Goal: Find specific page/section: Find specific page/section

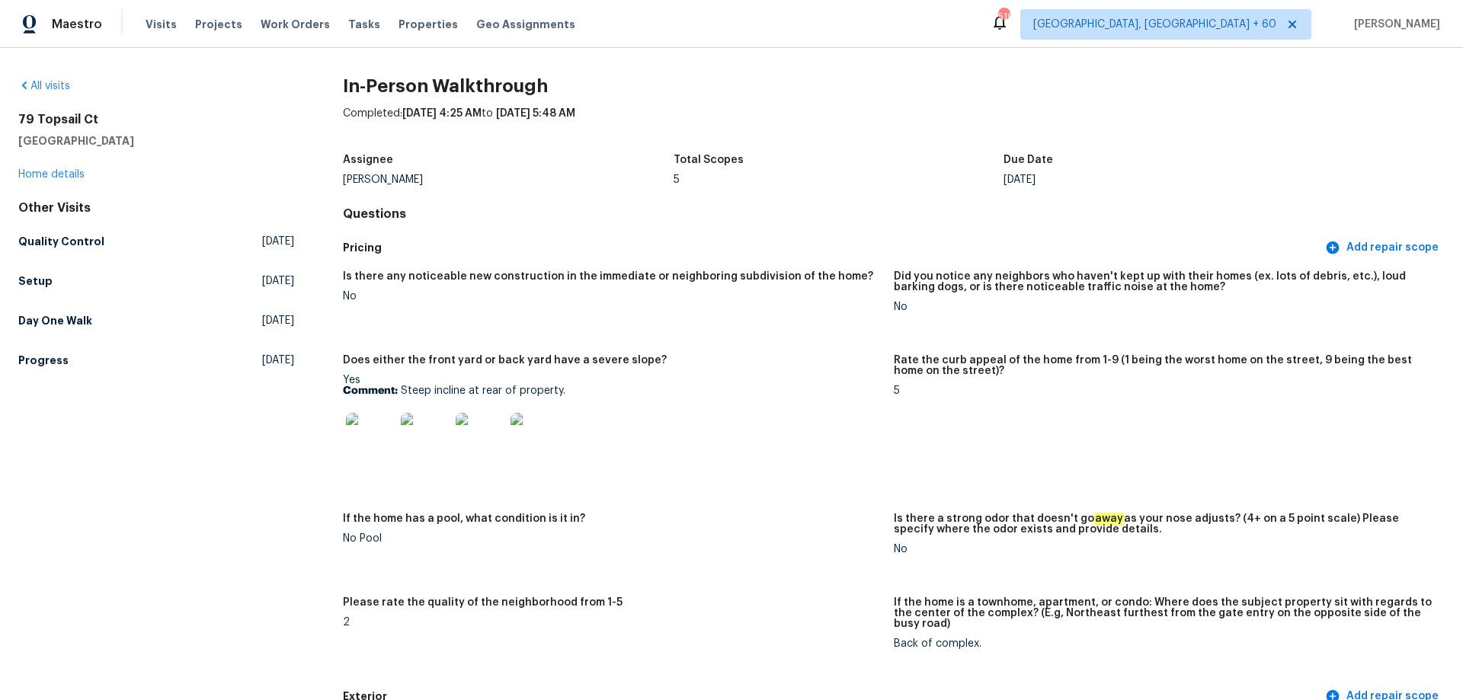
scroll to position [1829, 0]
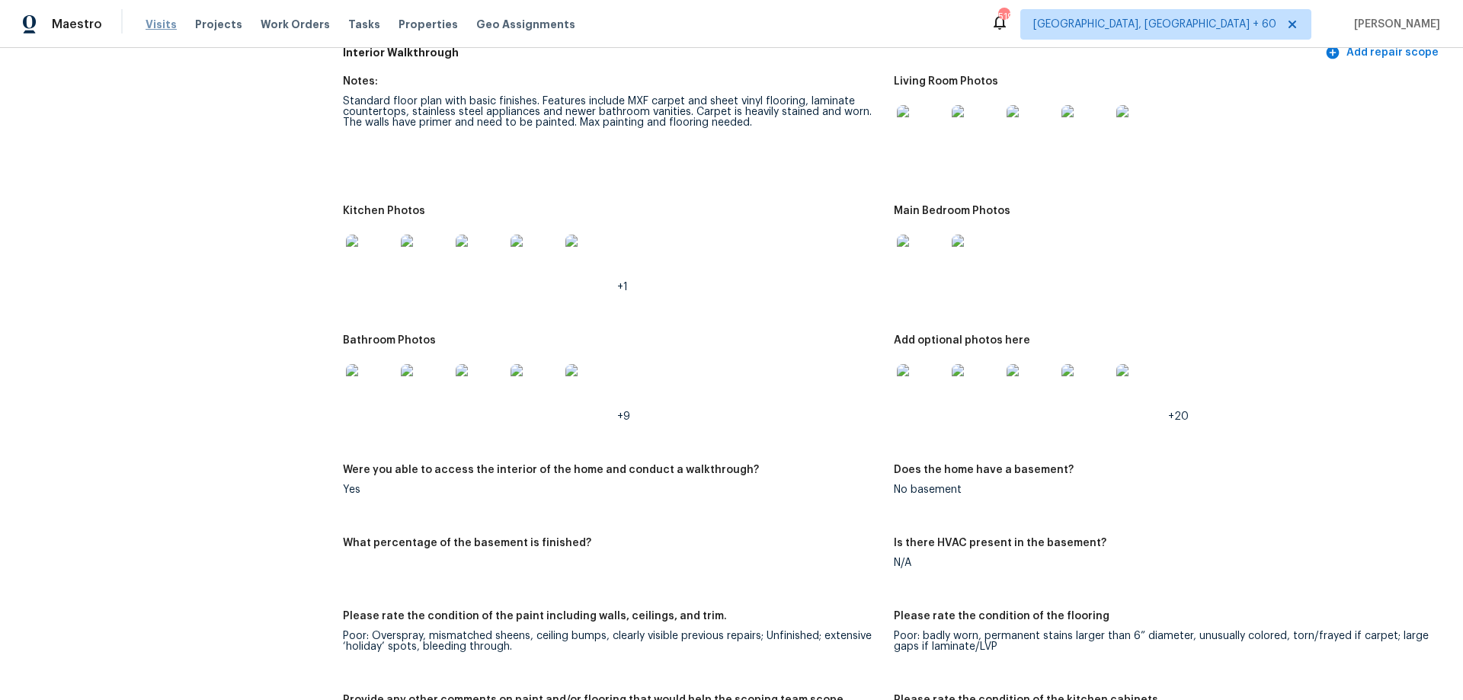
click at [155, 21] on span "Visits" at bounding box center [161, 24] width 31 height 15
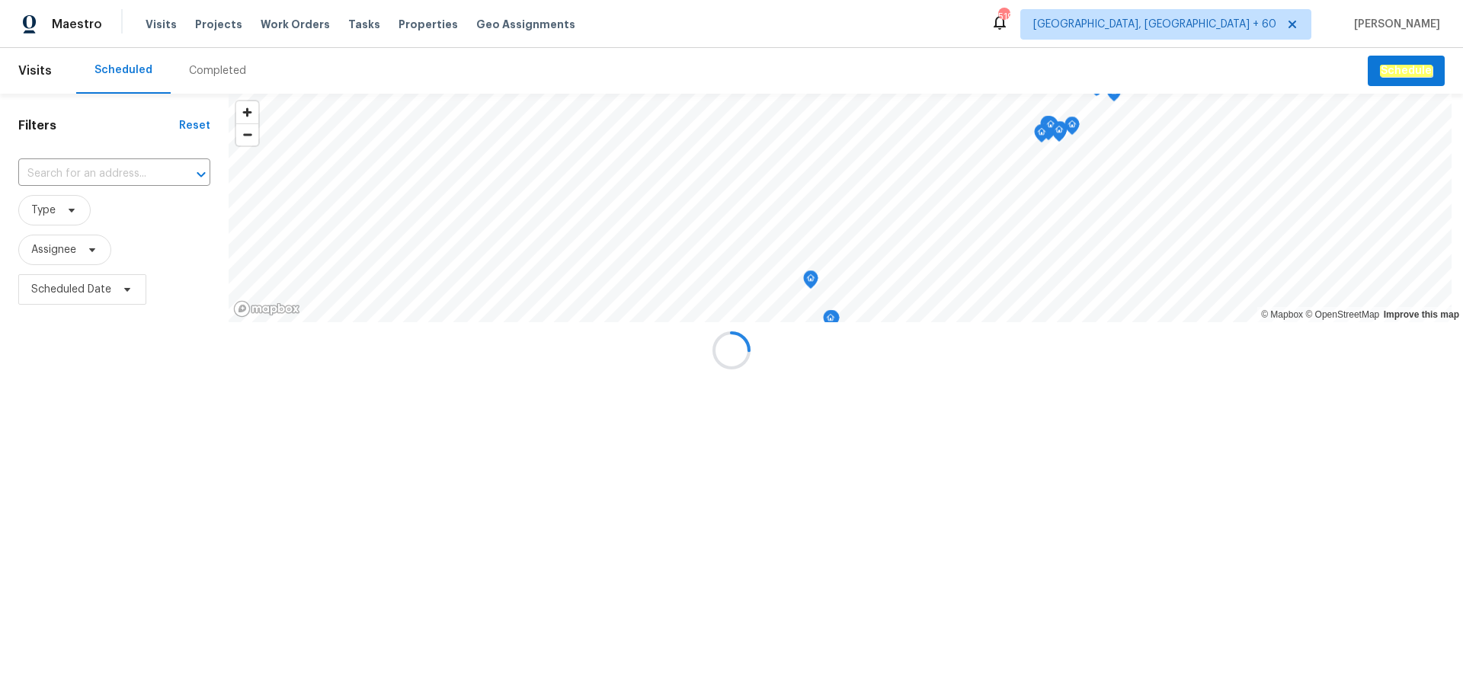
click at [248, 82] on div at bounding box center [731, 350] width 1463 height 700
click at [210, 77] on div at bounding box center [731, 350] width 1463 height 700
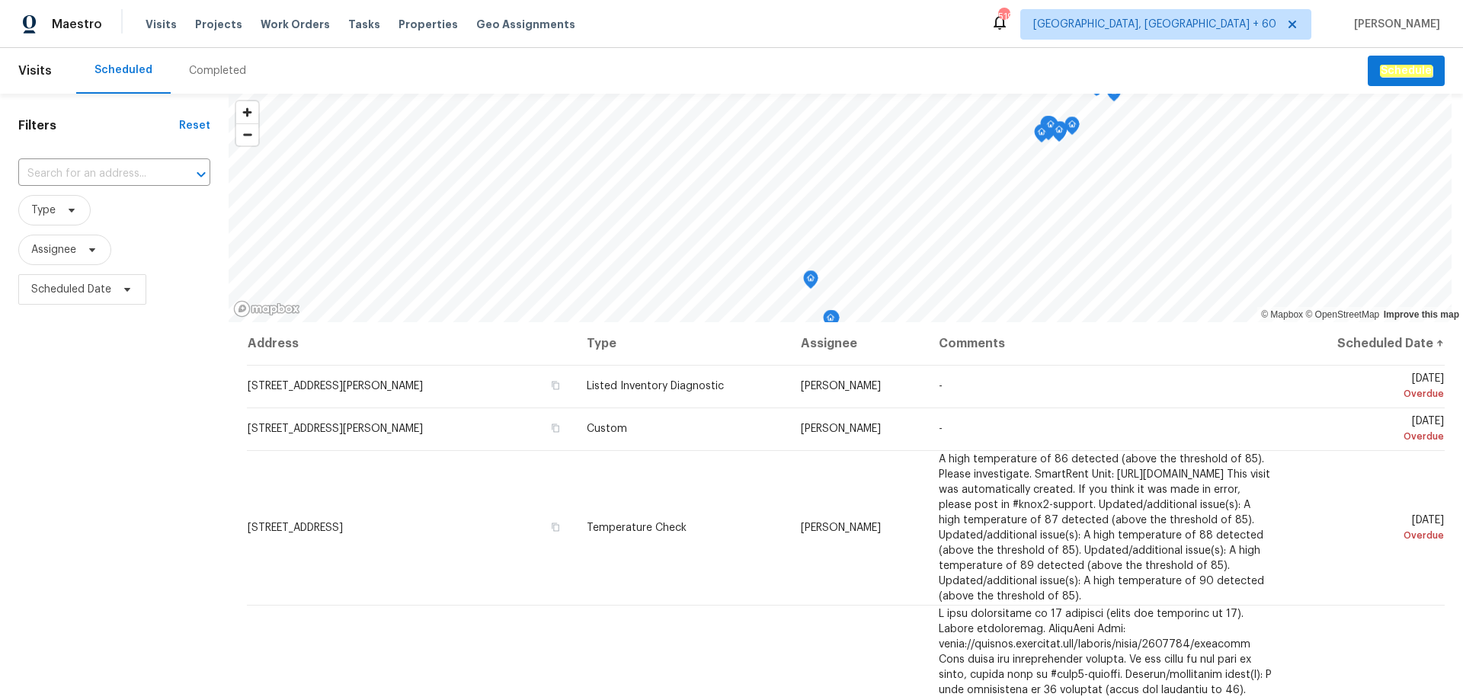
click at [211, 73] on div "Completed" at bounding box center [217, 70] width 57 height 15
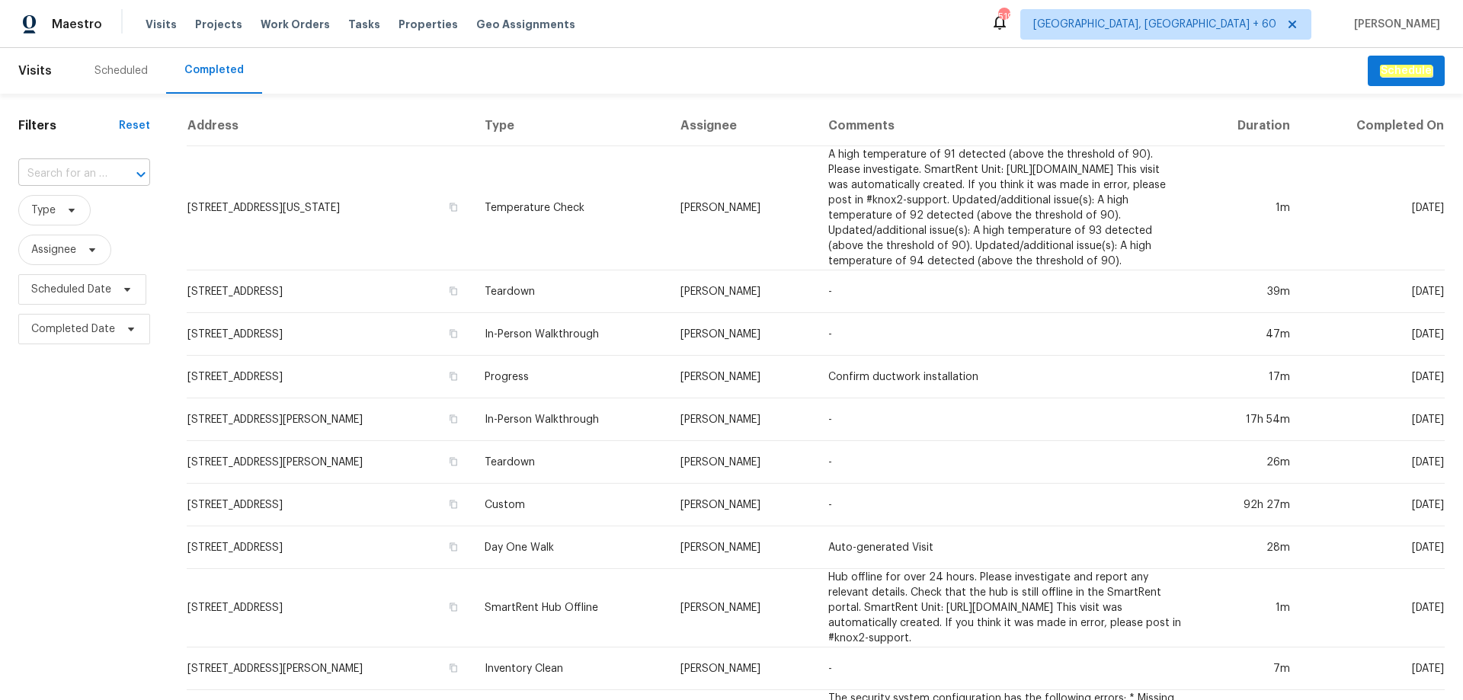
click at [69, 175] on input "text" at bounding box center [62, 174] width 89 height 24
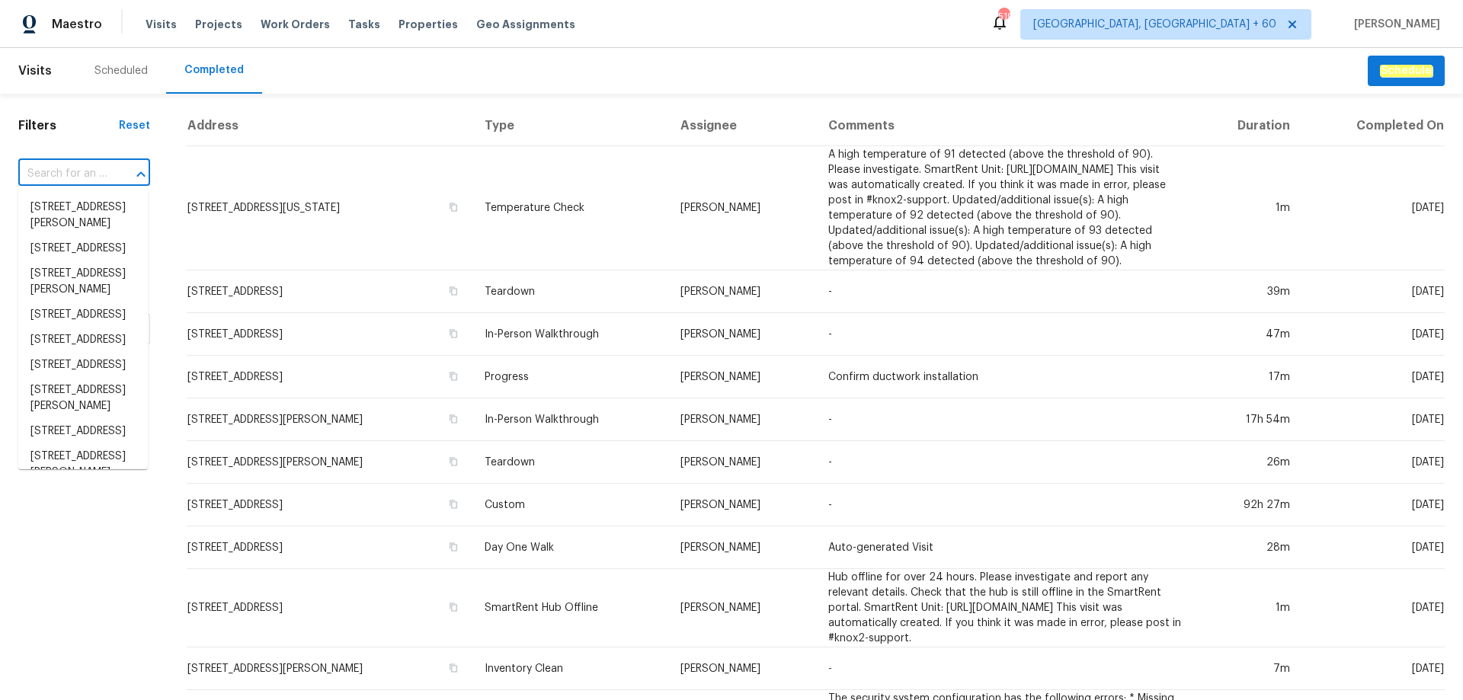
paste input "[STREET_ADDRESS][PERSON_NAME]"
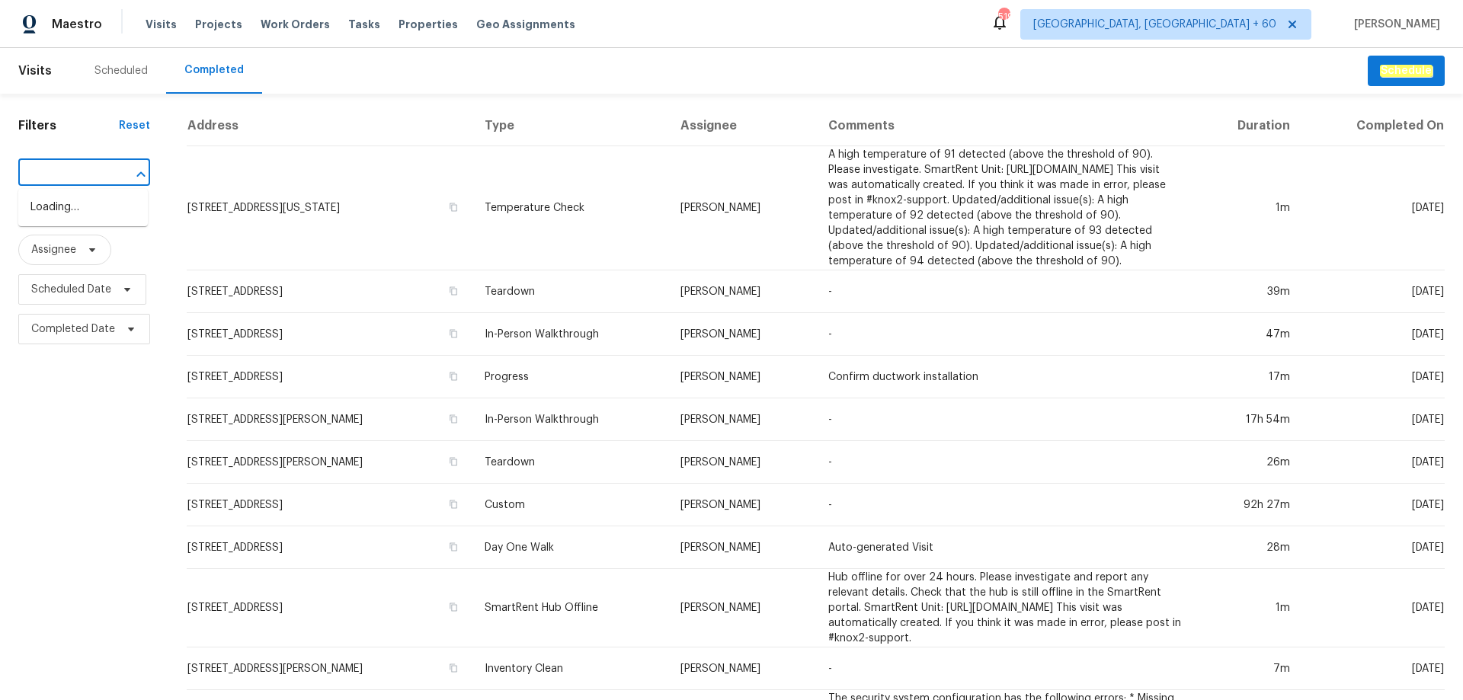
type input "[STREET_ADDRESS][PERSON_NAME]"
click at [49, 229] on li "[STREET_ADDRESS][PERSON_NAME]" at bounding box center [83, 215] width 130 height 41
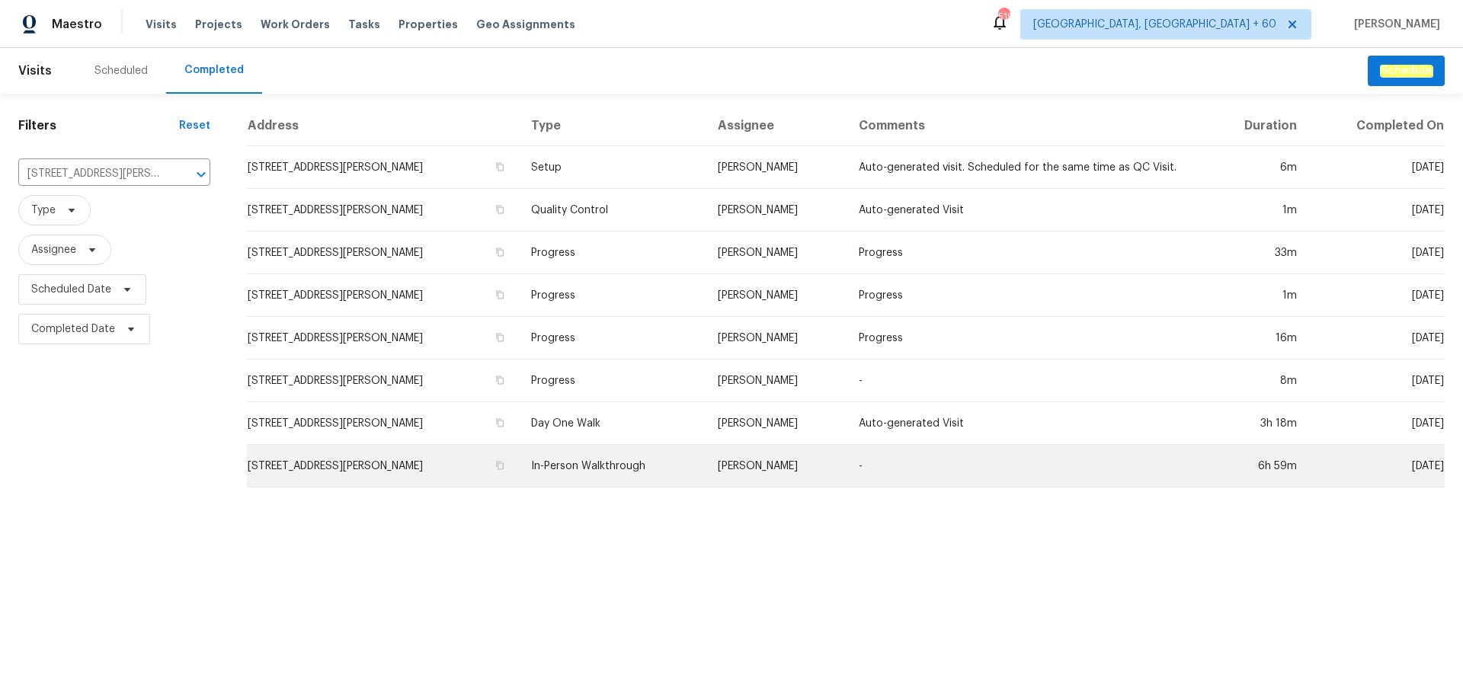
click at [430, 482] on td "[STREET_ADDRESS][PERSON_NAME]" at bounding box center [383, 466] width 272 height 43
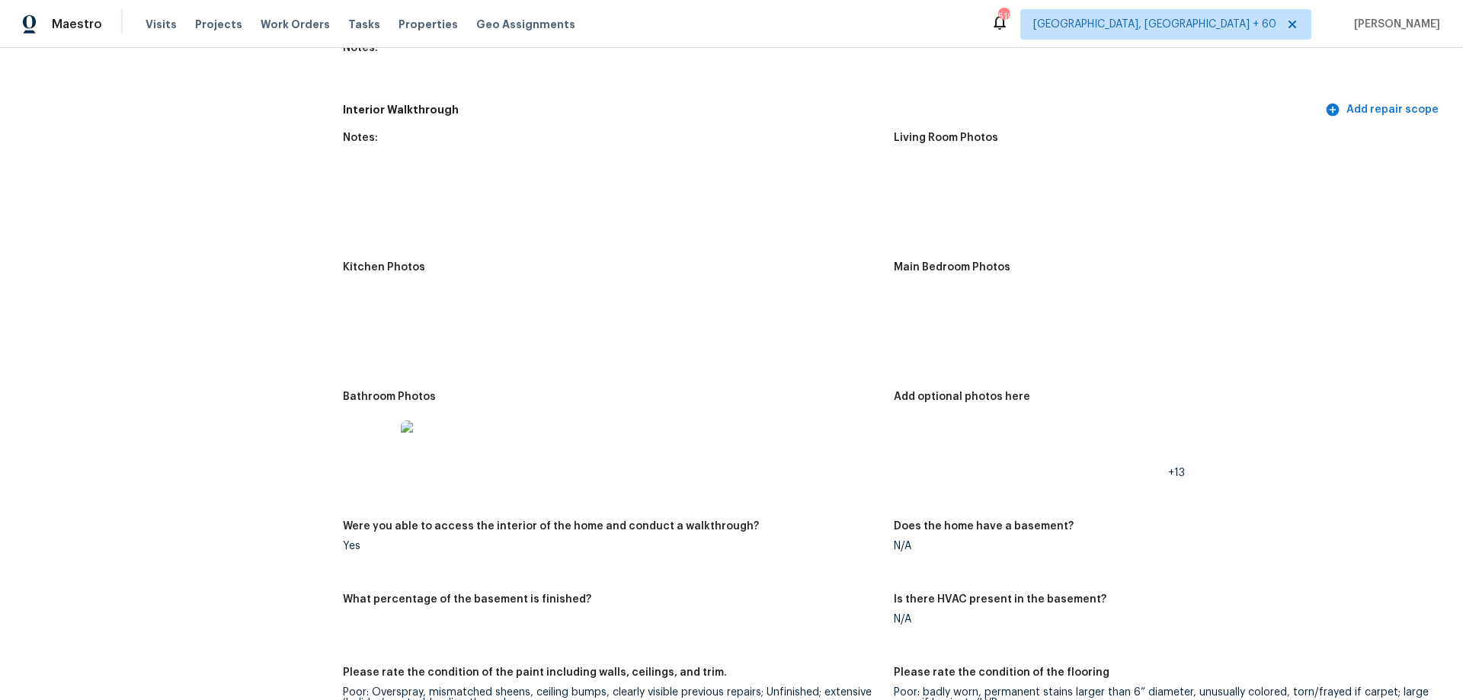
scroll to position [1829, 0]
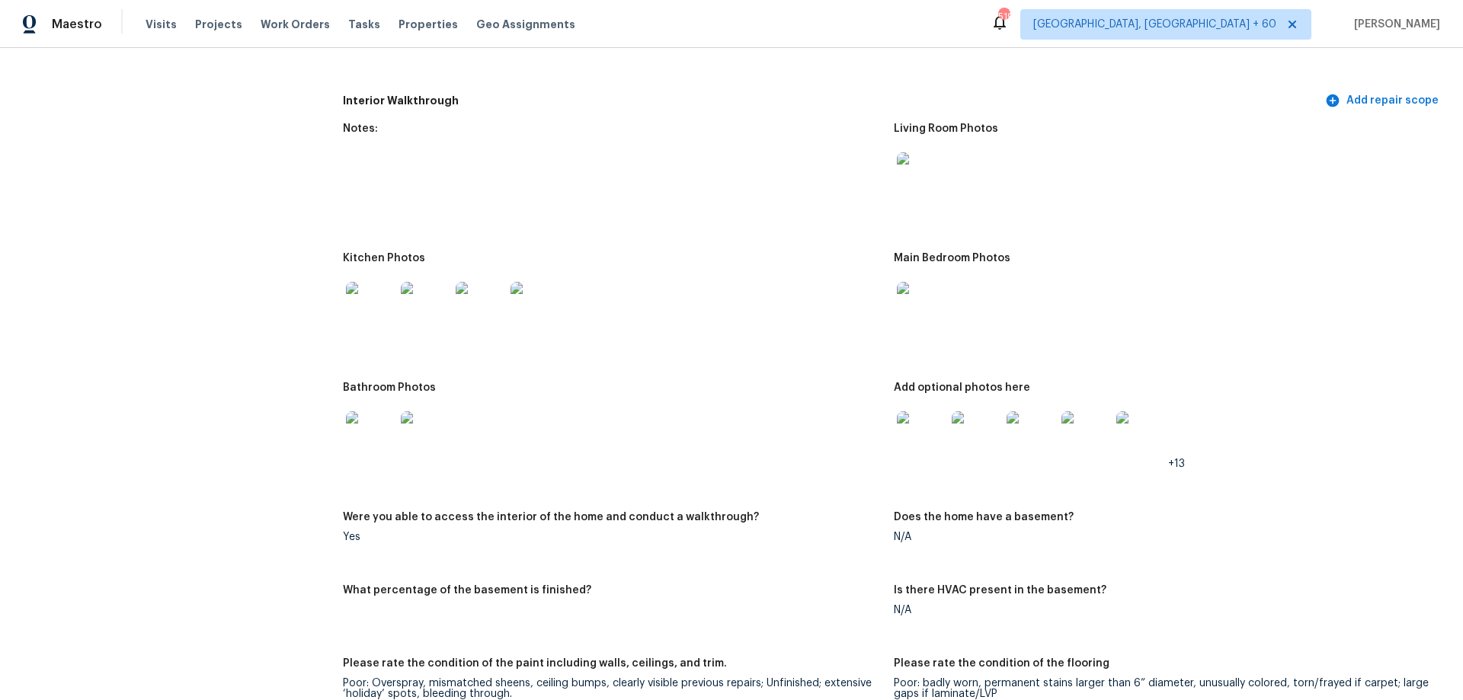
click at [917, 154] on img at bounding box center [921, 176] width 49 height 49
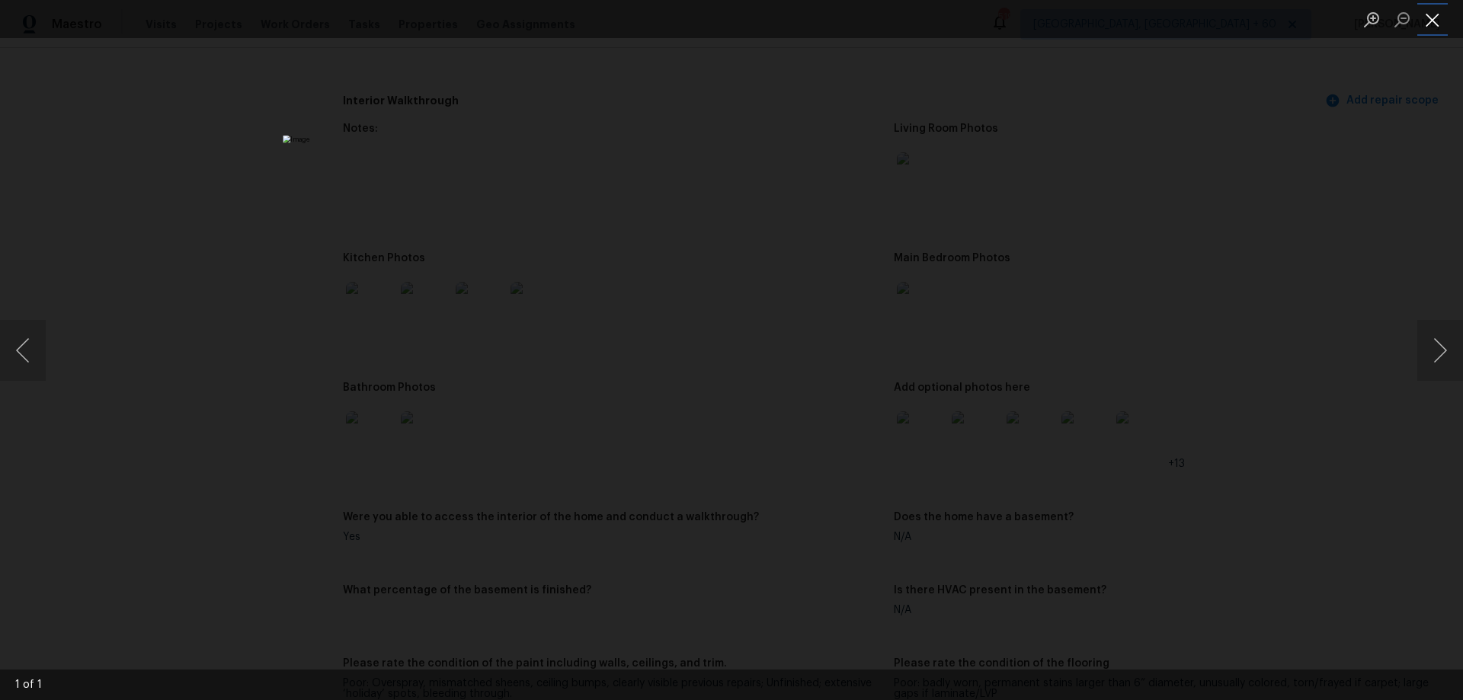
click at [1429, 27] on button "Close lightbox" at bounding box center [1432, 19] width 30 height 27
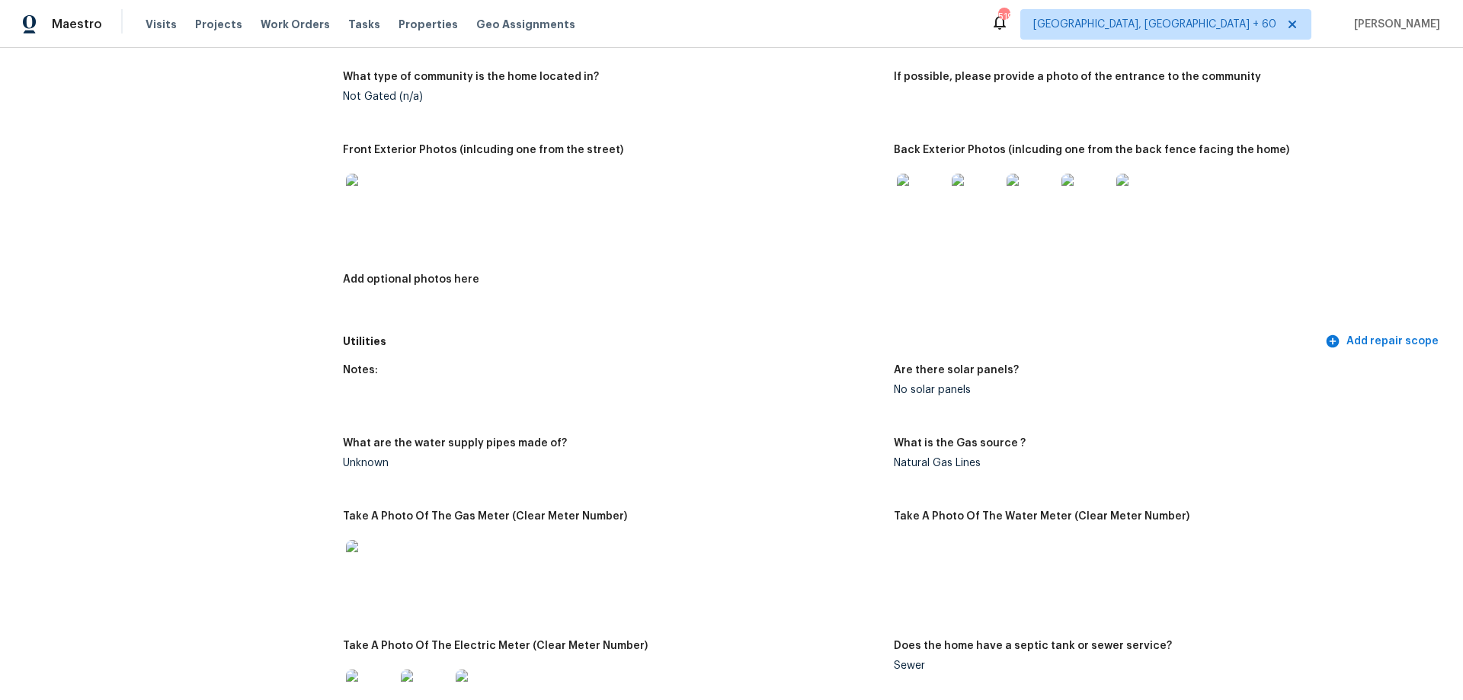
scroll to position [610, 0]
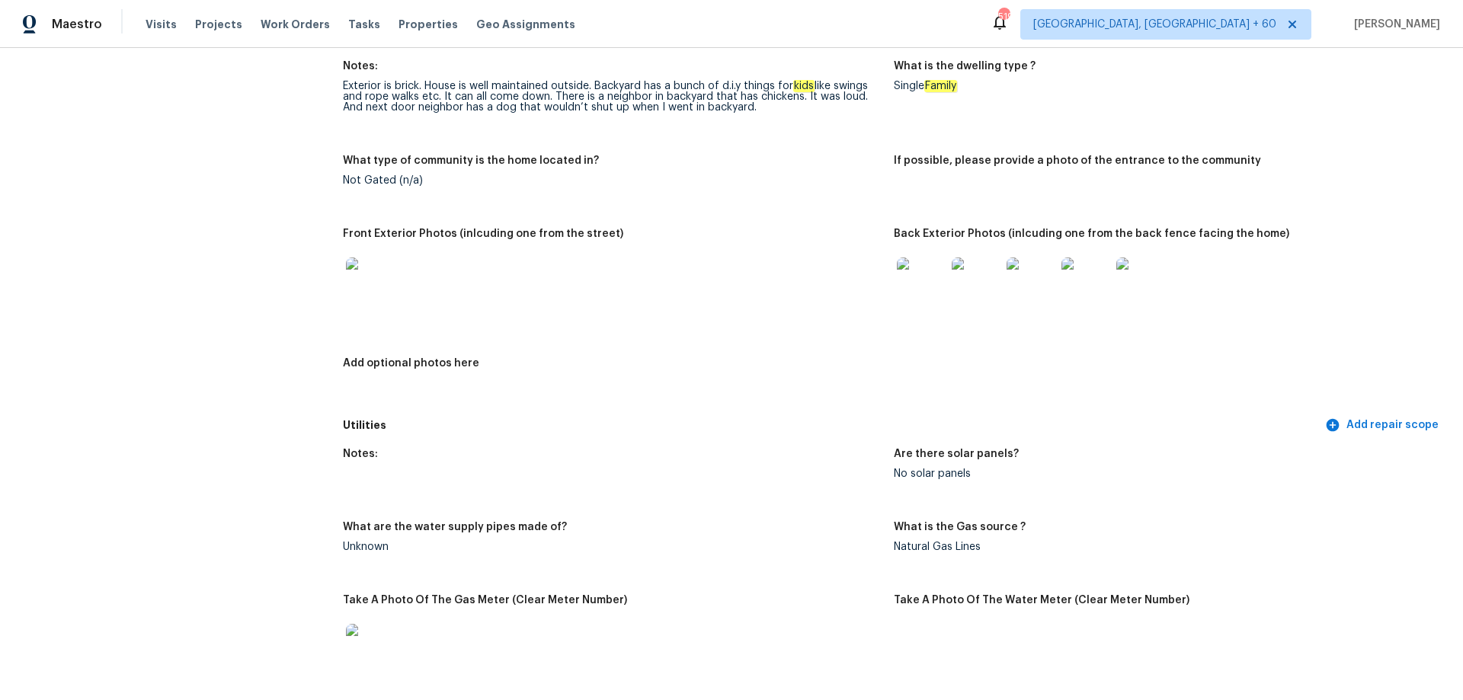
click at [904, 282] on img at bounding box center [921, 282] width 49 height 49
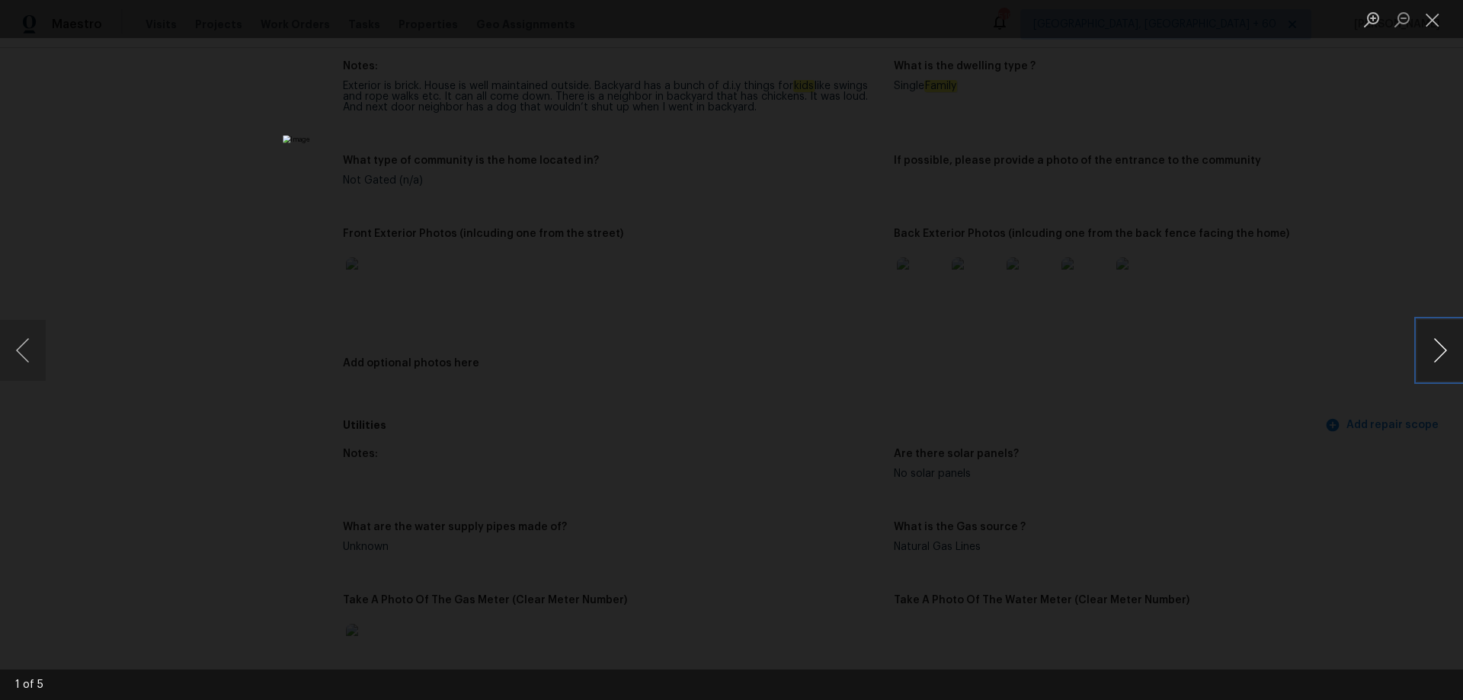
click at [1426, 351] on button "Next image" at bounding box center [1440, 350] width 46 height 61
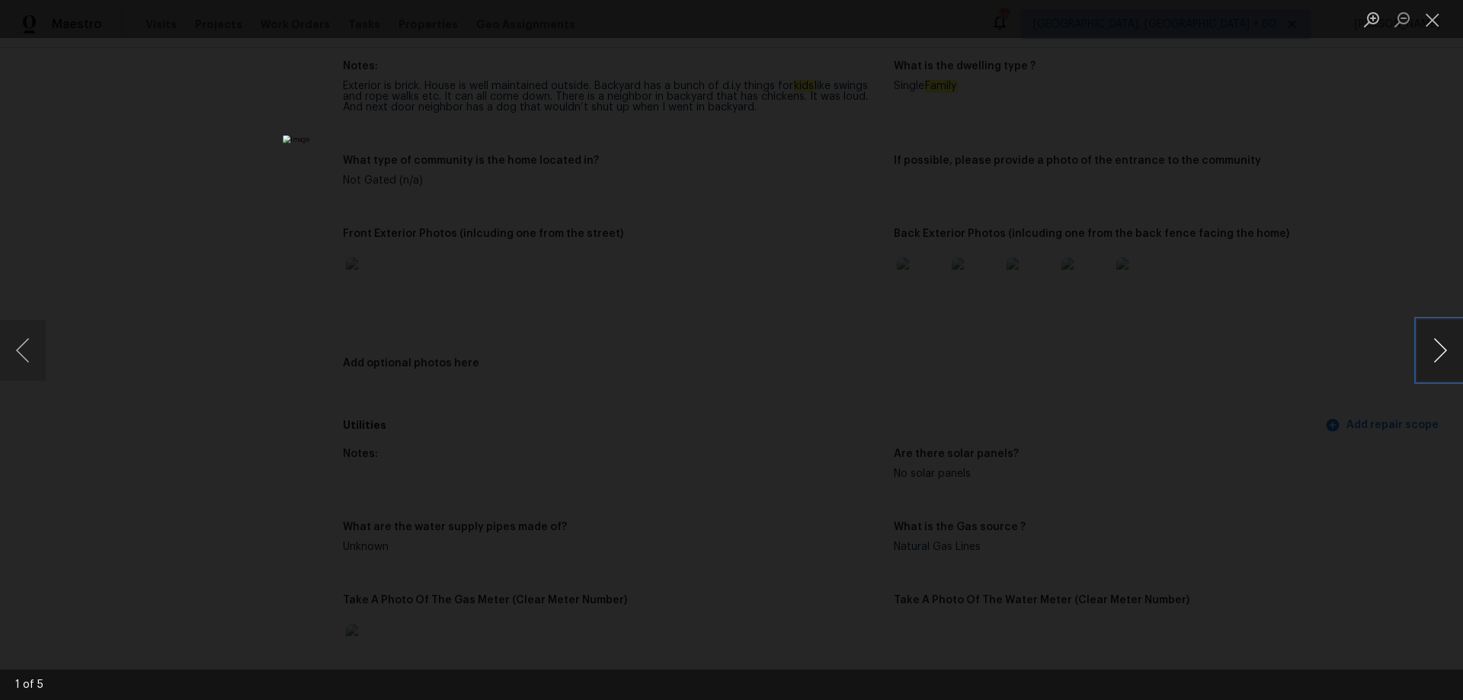
click at [1426, 351] on button "Next image" at bounding box center [1440, 350] width 46 height 61
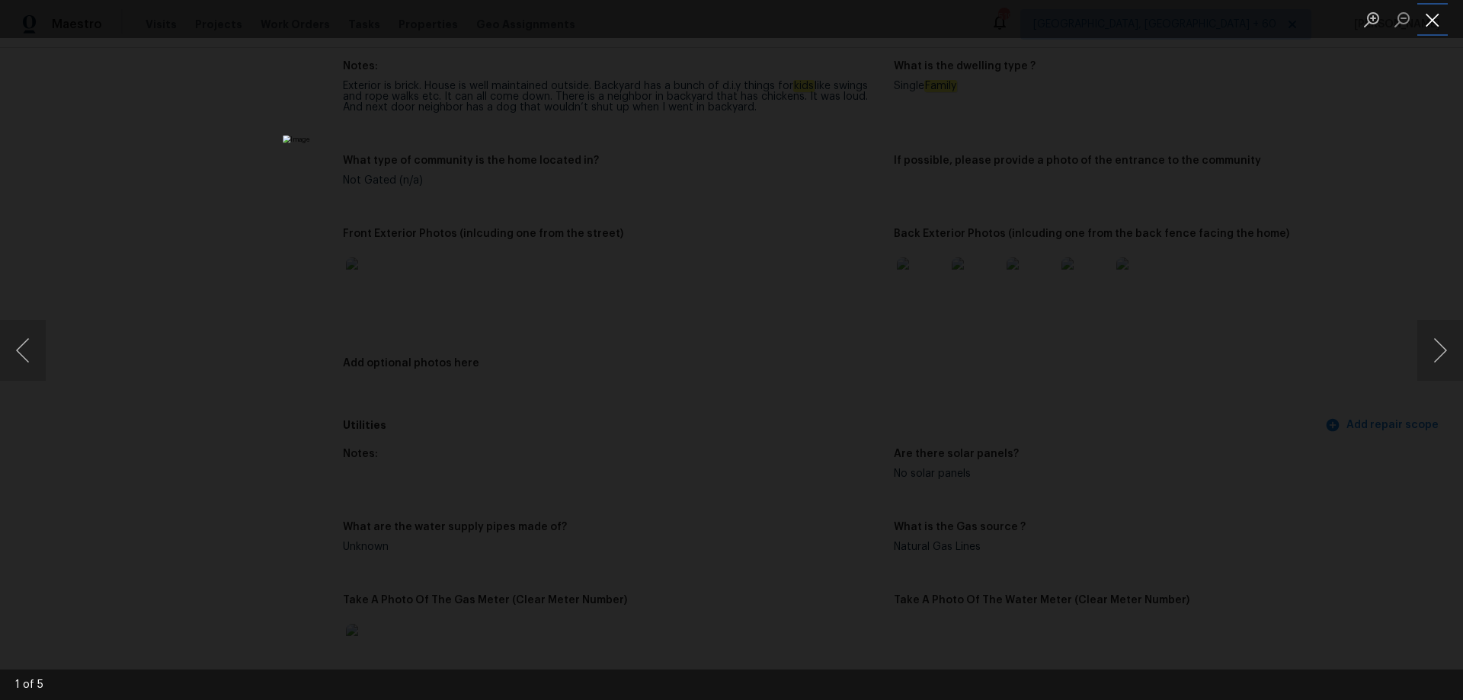
click at [1437, 28] on button "Close lightbox" at bounding box center [1432, 19] width 30 height 27
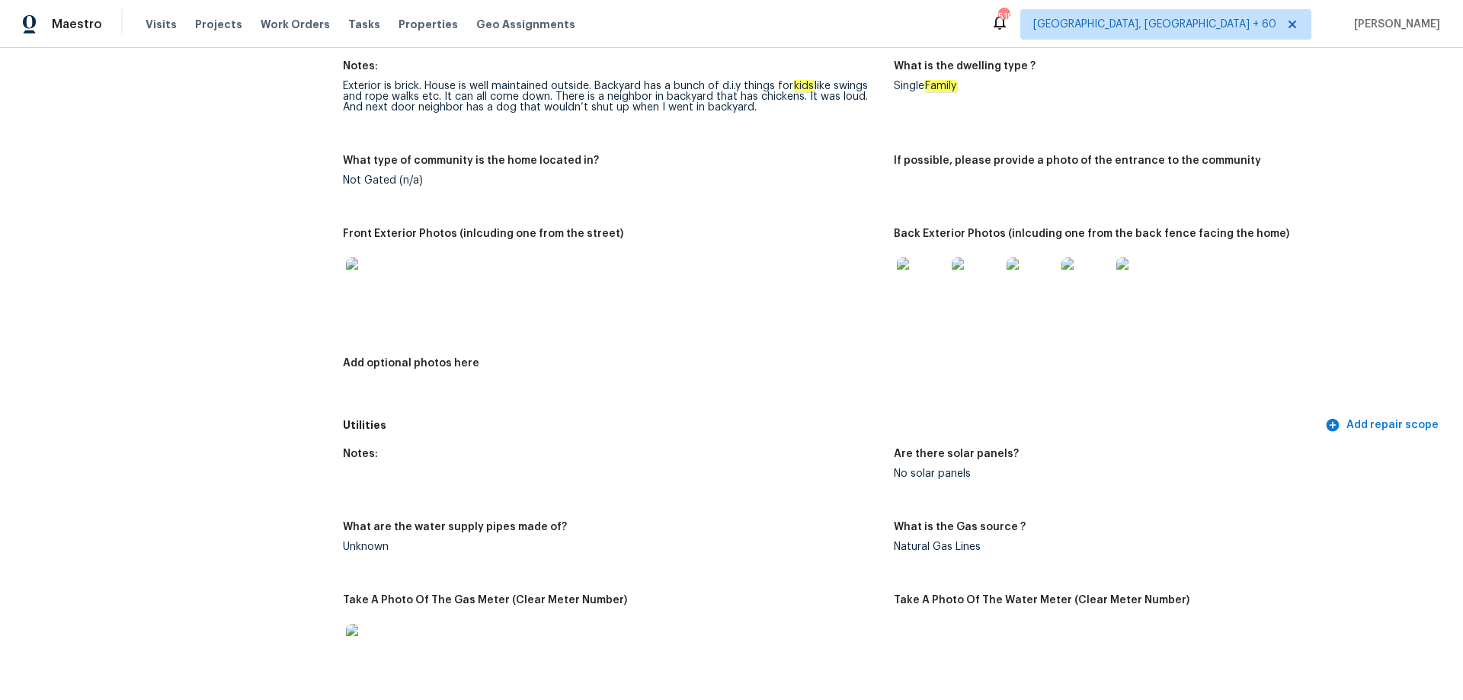
click at [369, 271] on img at bounding box center [370, 282] width 49 height 49
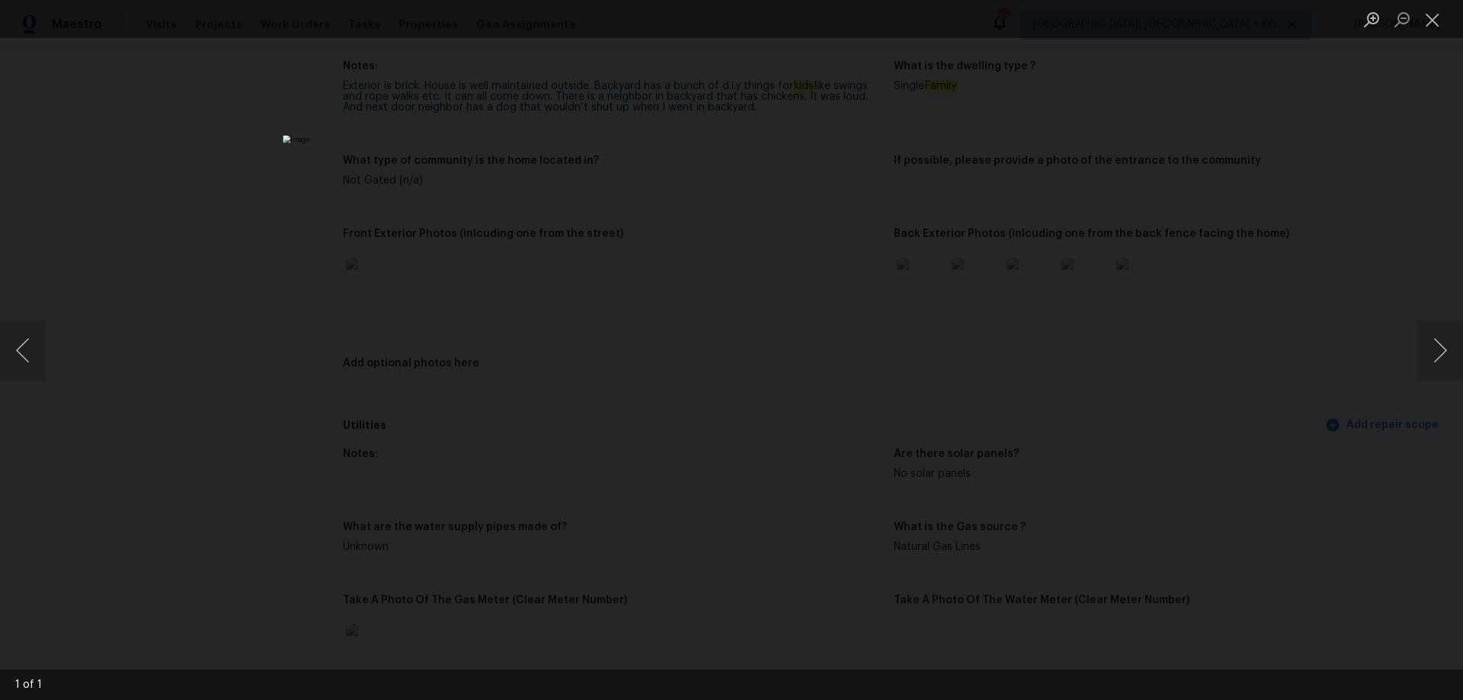
click at [369, 271] on div "Lightbox" at bounding box center [731, 350] width 1463 height 700
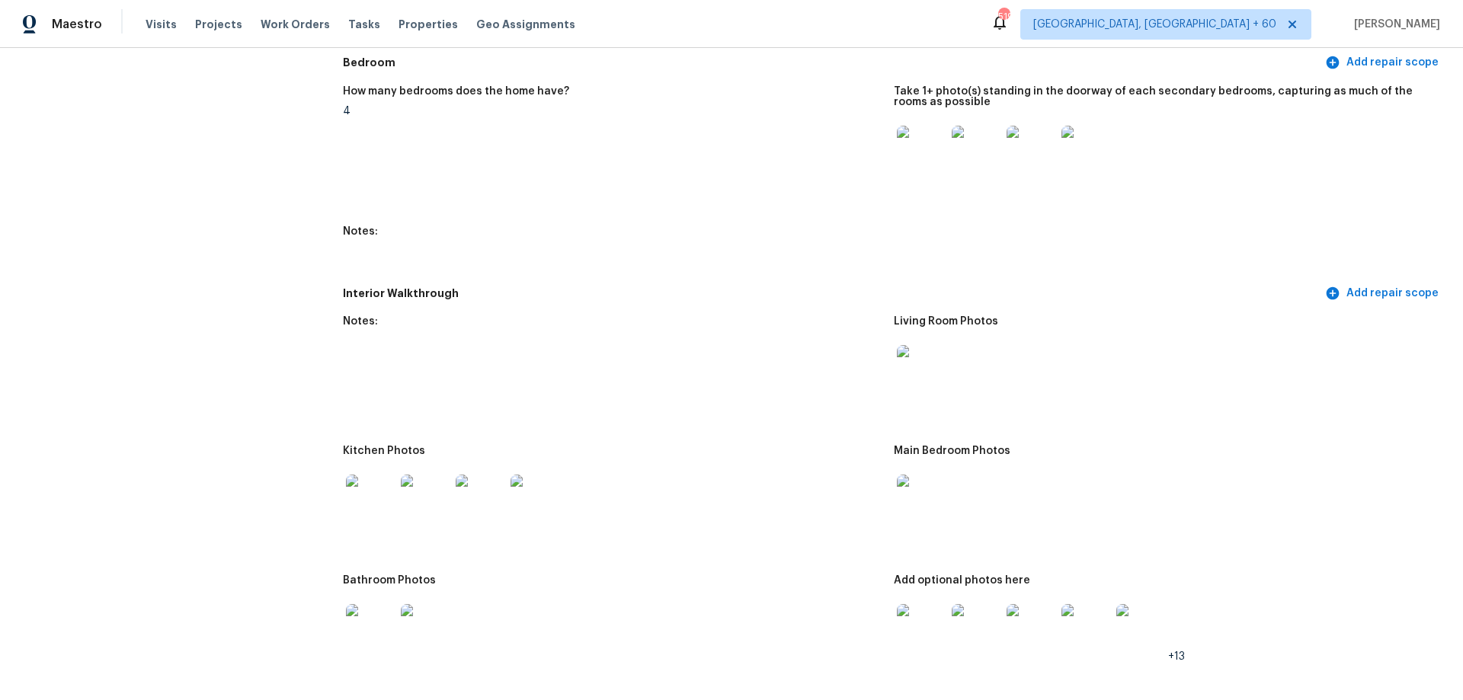
scroll to position [1676, 0]
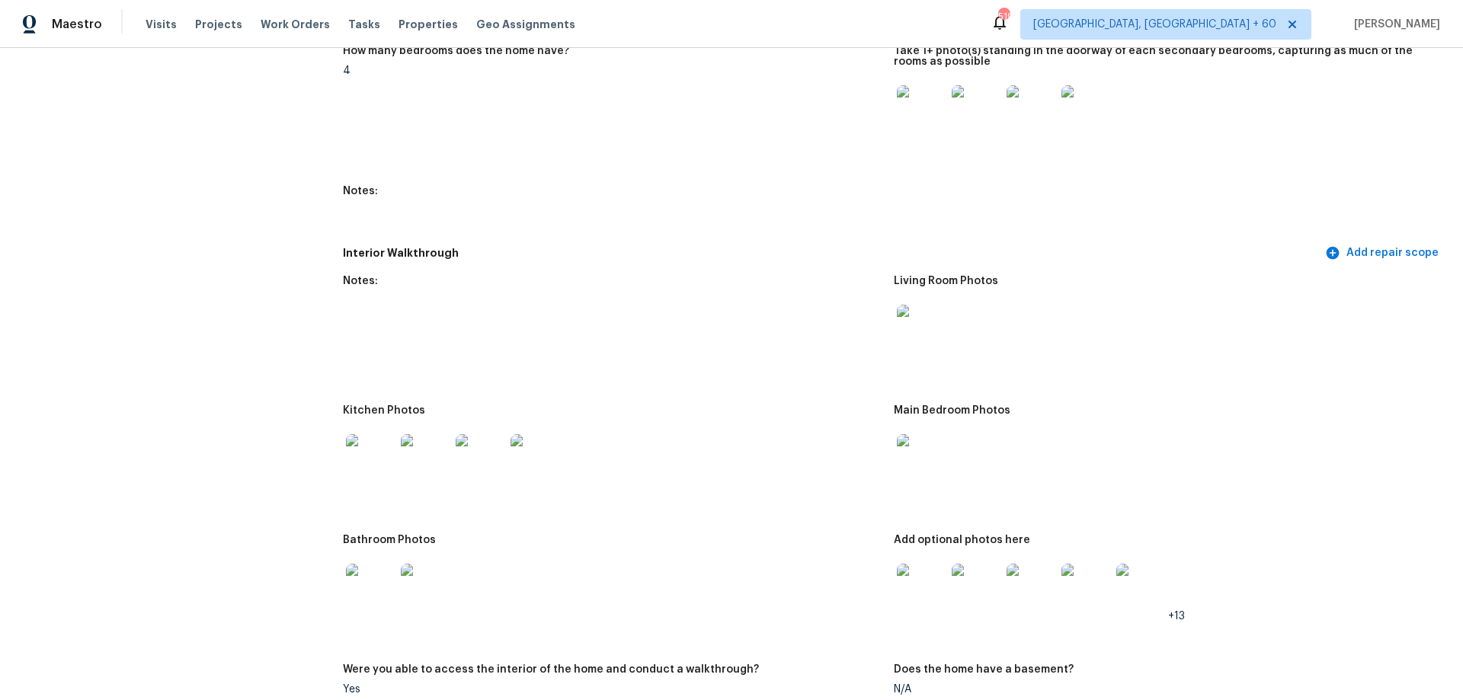
click at [897, 588] on img at bounding box center [921, 588] width 49 height 49
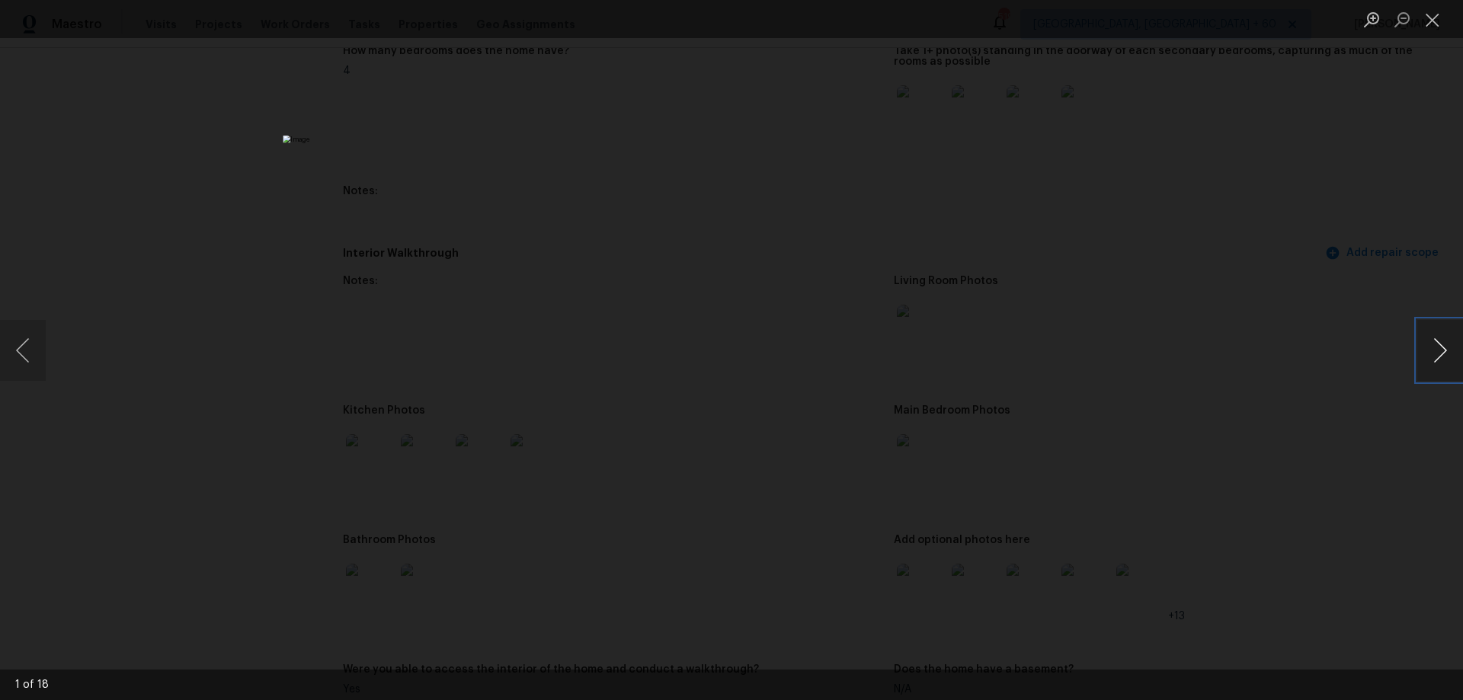
click at [1448, 348] on button "Next image" at bounding box center [1440, 350] width 46 height 61
click at [1429, 21] on button "Close lightbox" at bounding box center [1432, 19] width 30 height 27
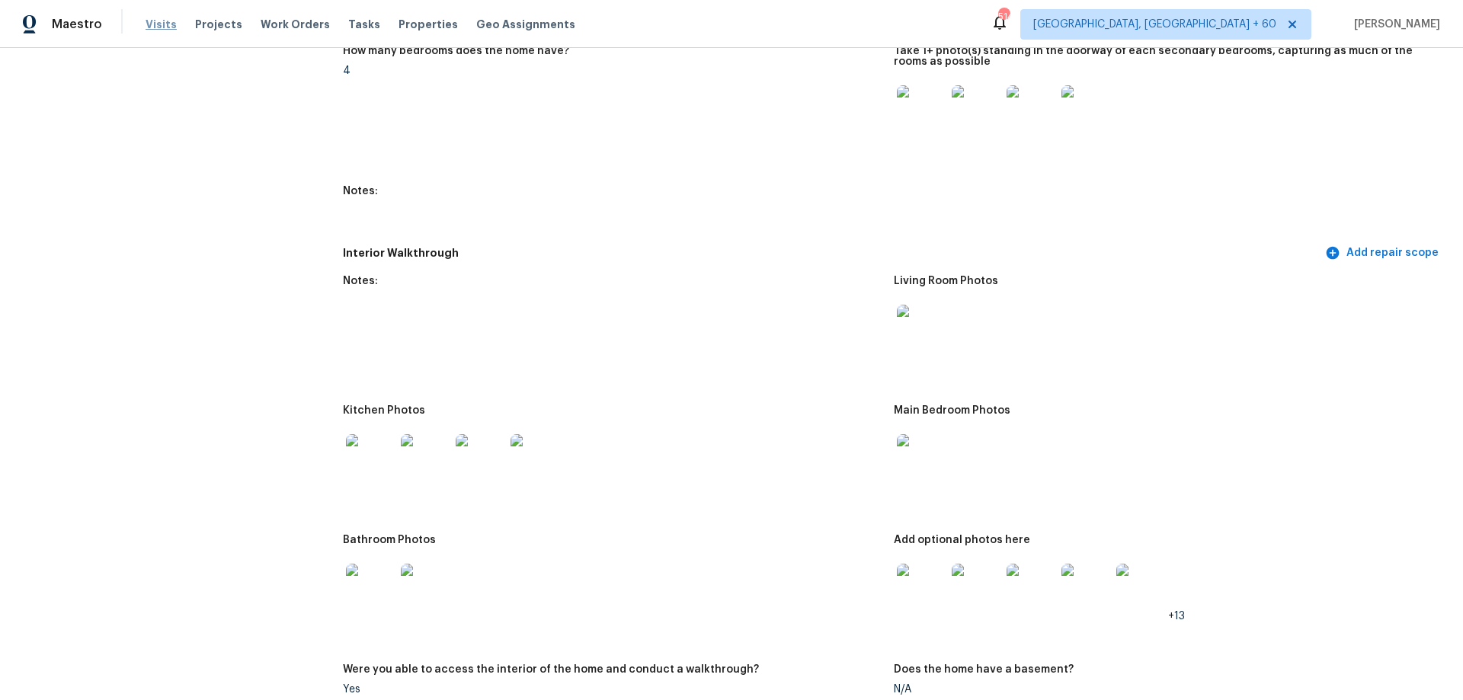
click at [161, 23] on span "Visits" at bounding box center [161, 24] width 31 height 15
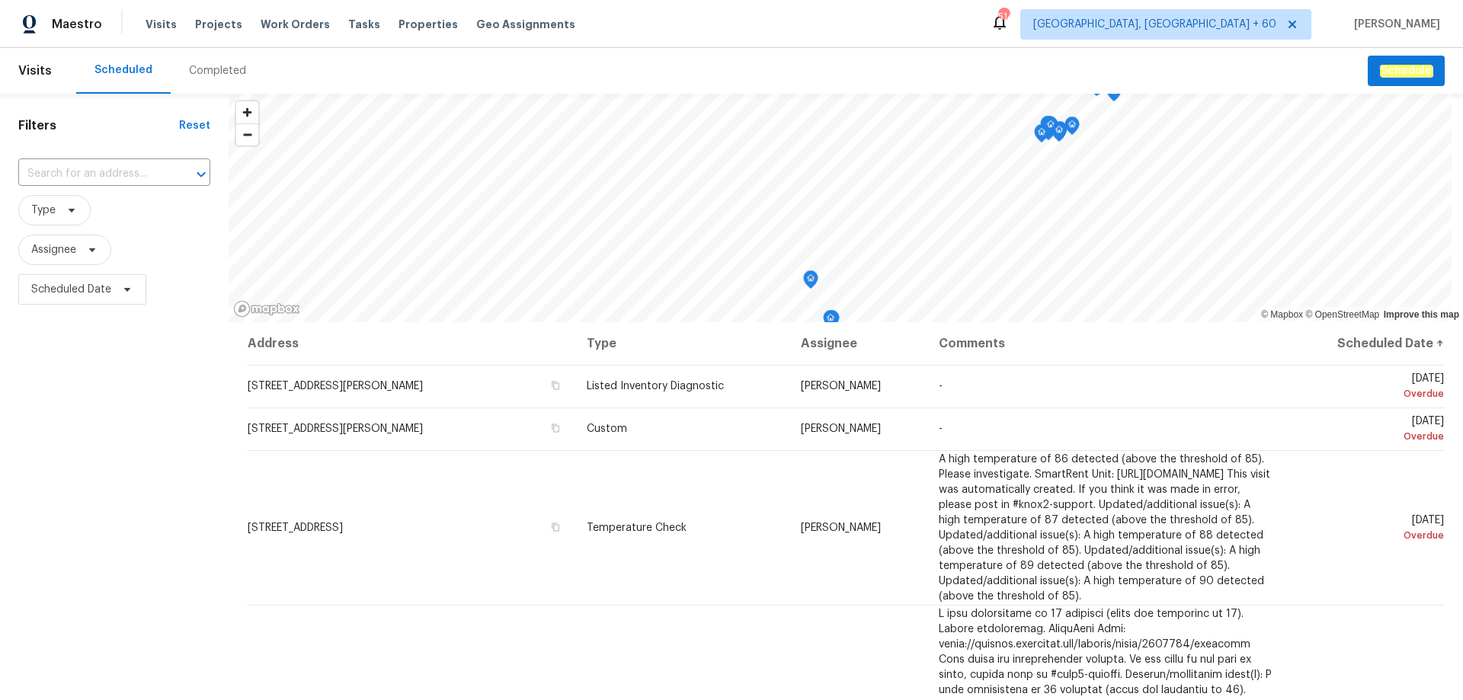
click at [233, 72] on div "Completed" at bounding box center [217, 70] width 57 height 15
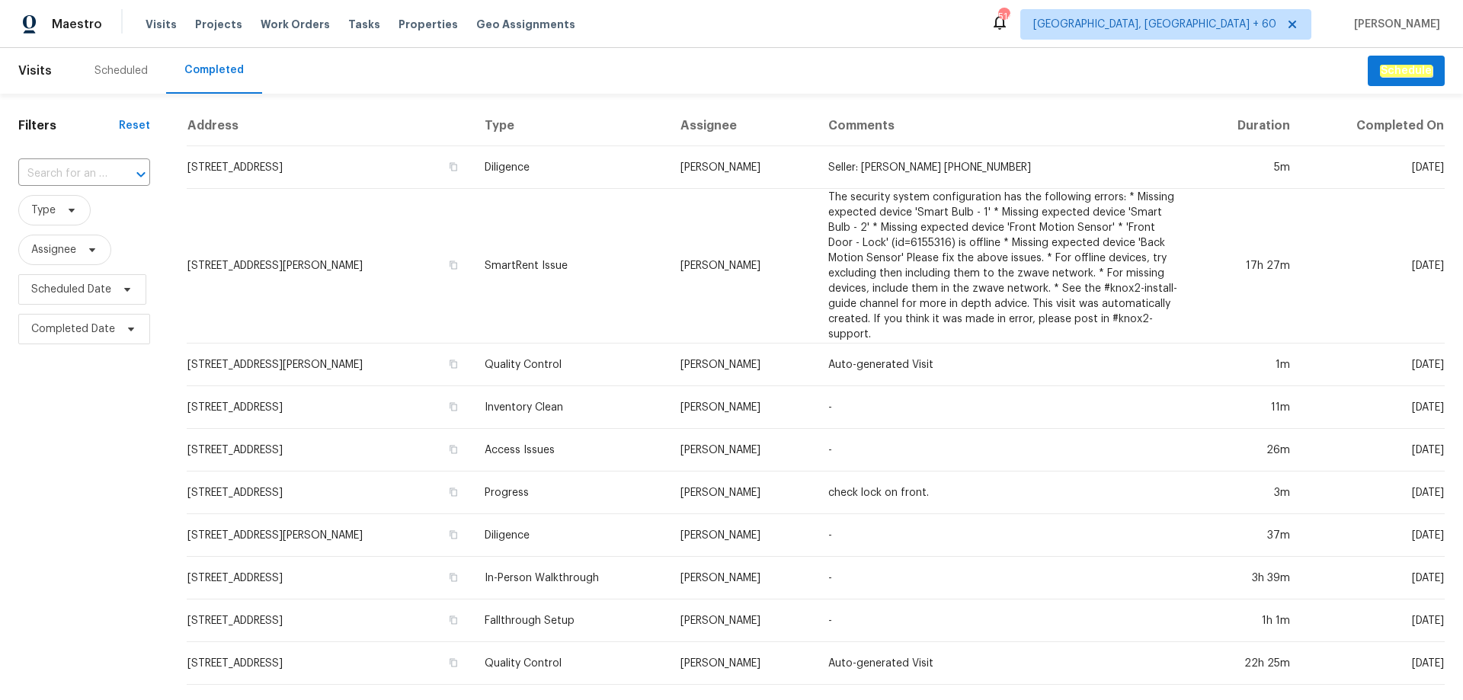
click at [82, 169] on input "text" at bounding box center [62, 174] width 89 height 24
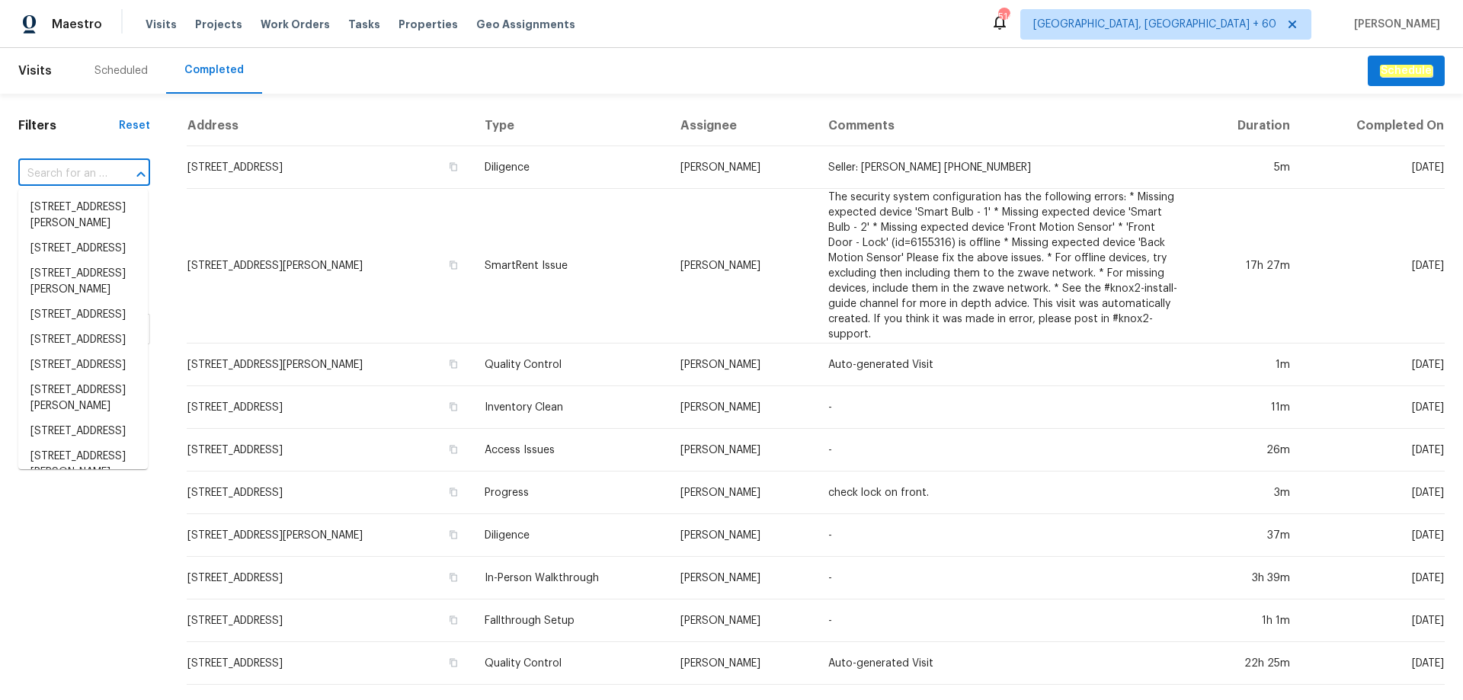
paste input "[STREET_ADDRESS]"
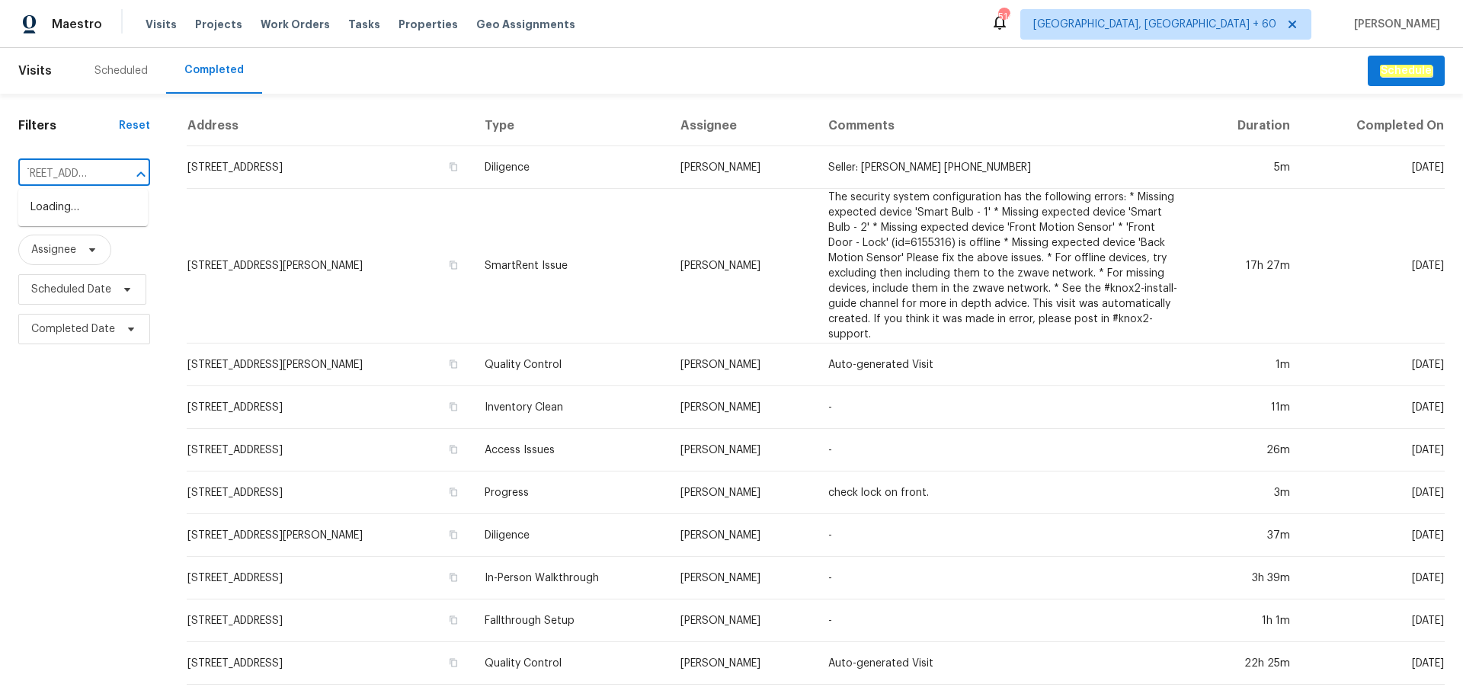
type input "[STREET_ADDRESS]"
click at [91, 218] on li "[STREET_ADDRESS]" at bounding box center [83, 207] width 130 height 25
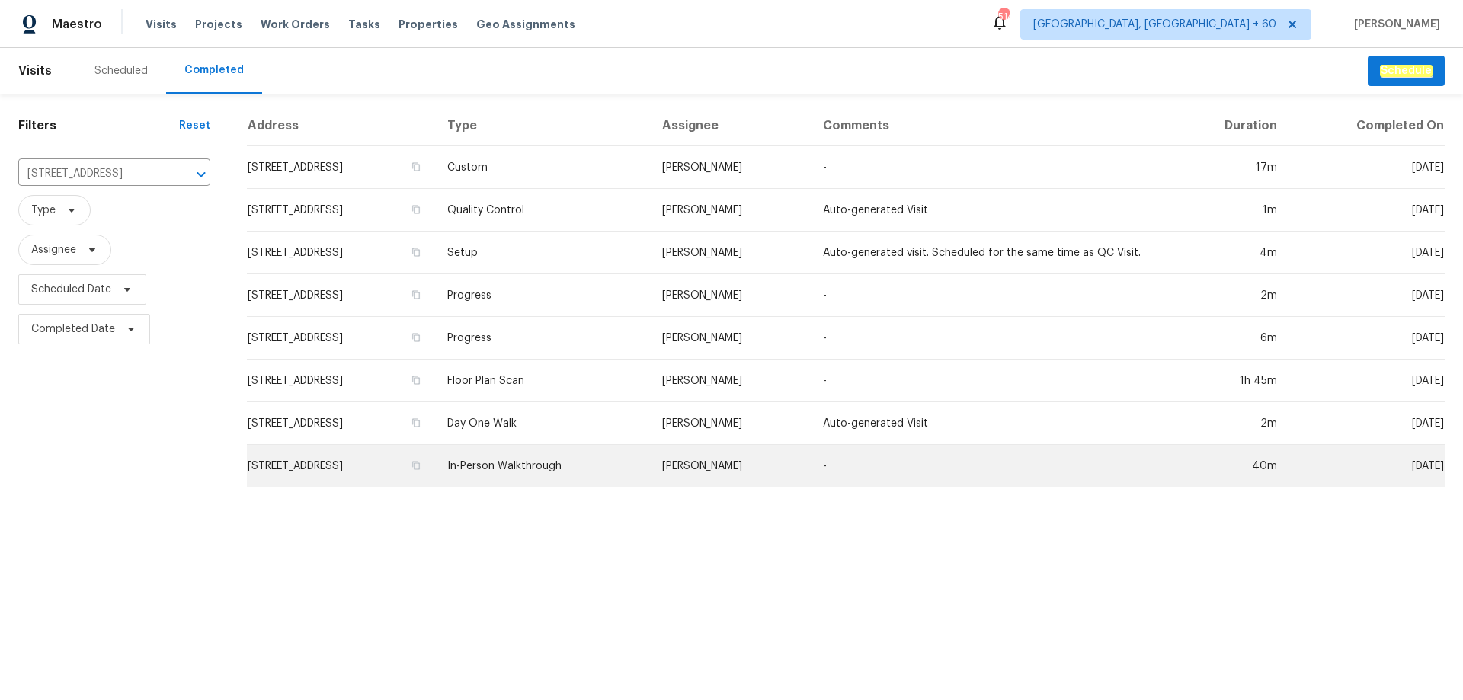
click at [366, 470] on td "[STREET_ADDRESS]" at bounding box center [341, 466] width 188 height 43
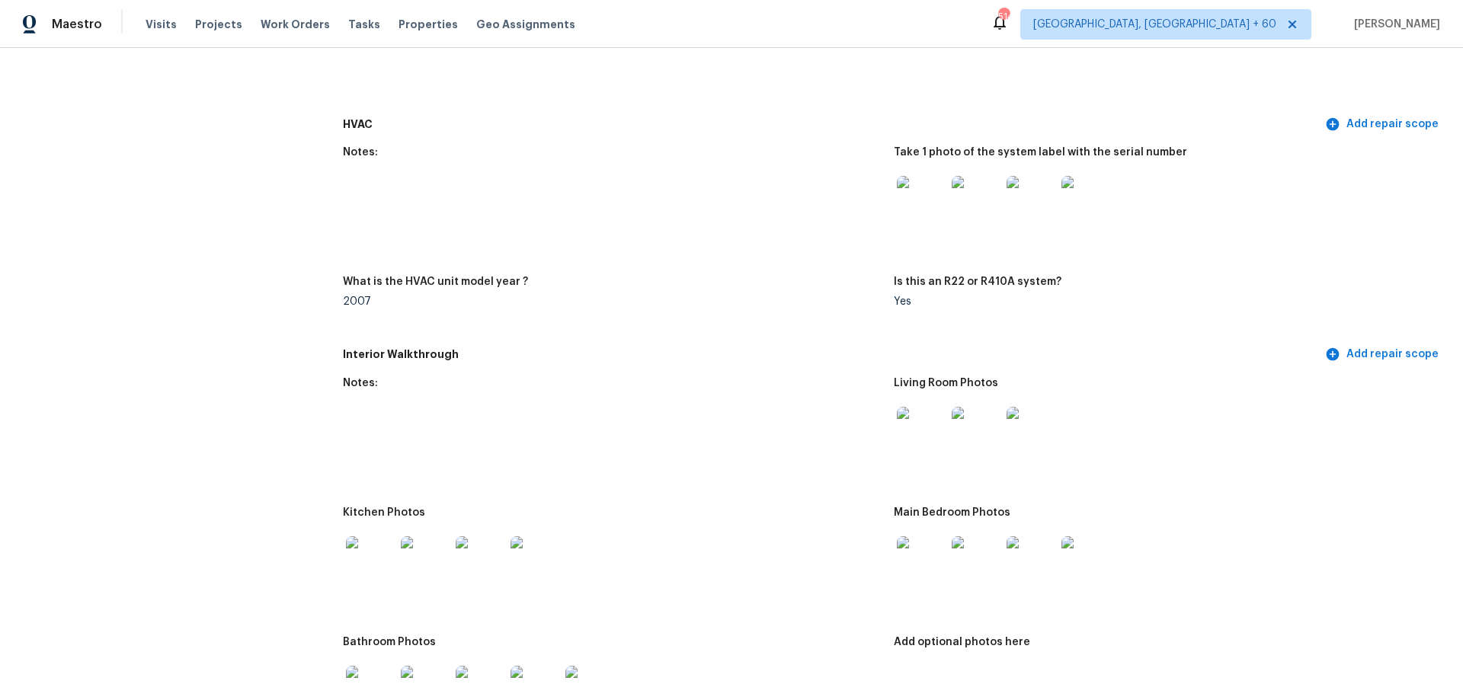
scroll to position [1448, 0]
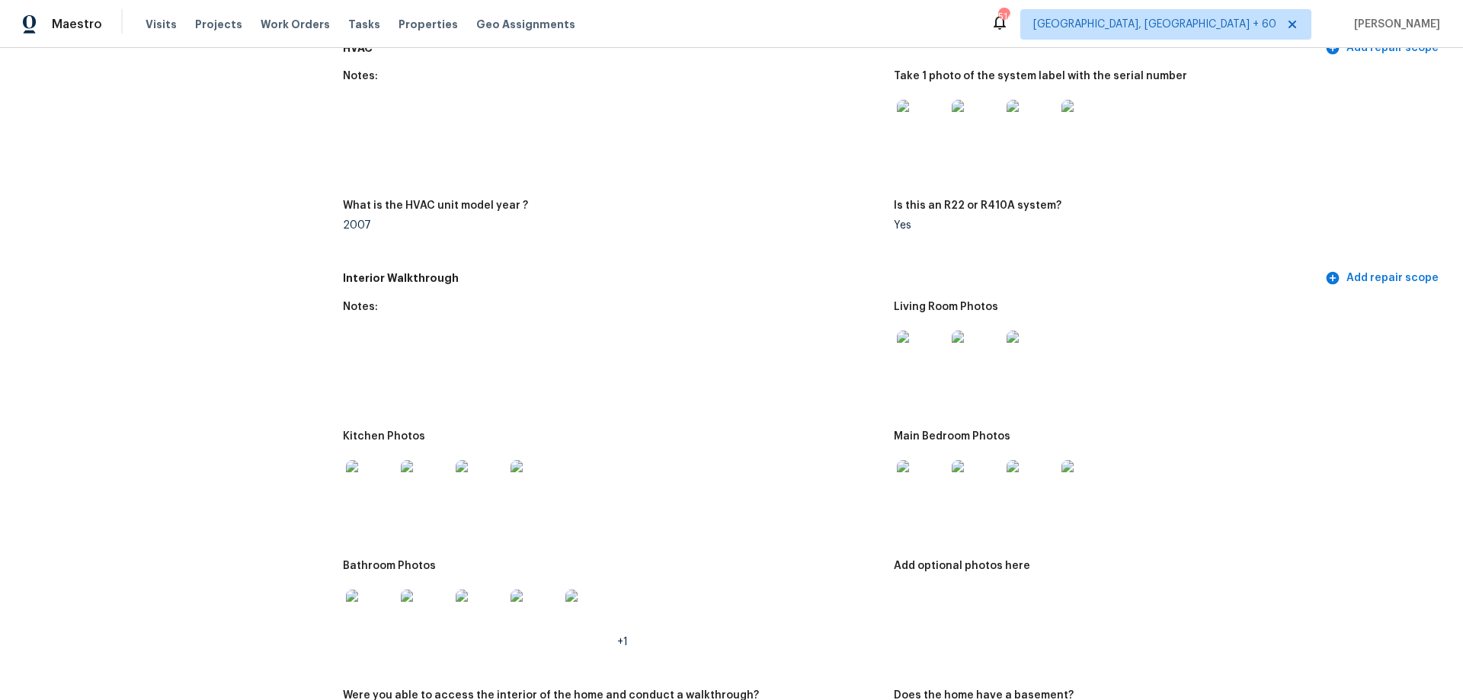
click at [899, 344] on img at bounding box center [921, 355] width 49 height 49
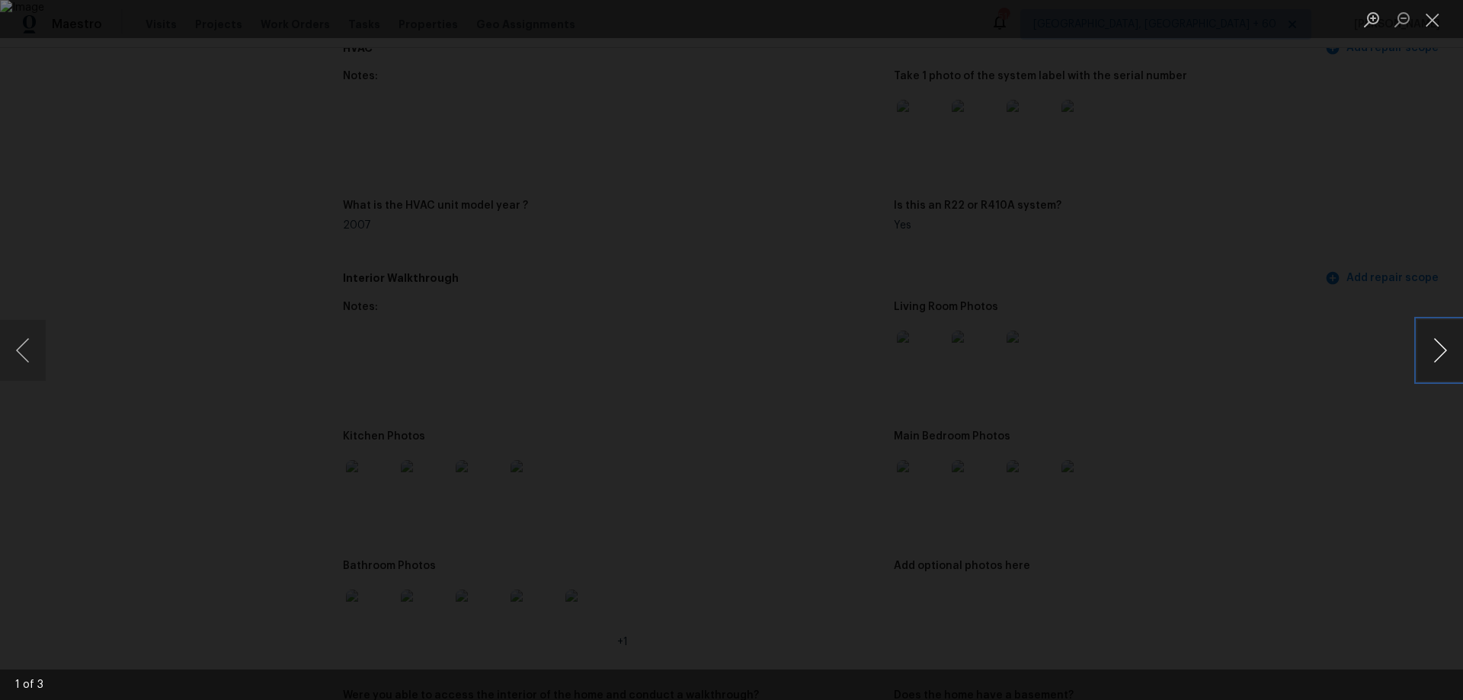
click at [1436, 351] on button "Next image" at bounding box center [1440, 350] width 46 height 61
click at [41, 345] on button "Previous image" at bounding box center [23, 350] width 46 height 61
click at [1435, 18] on button "Close lightbox" at bounding box center [1432, 19] width 30 height 27
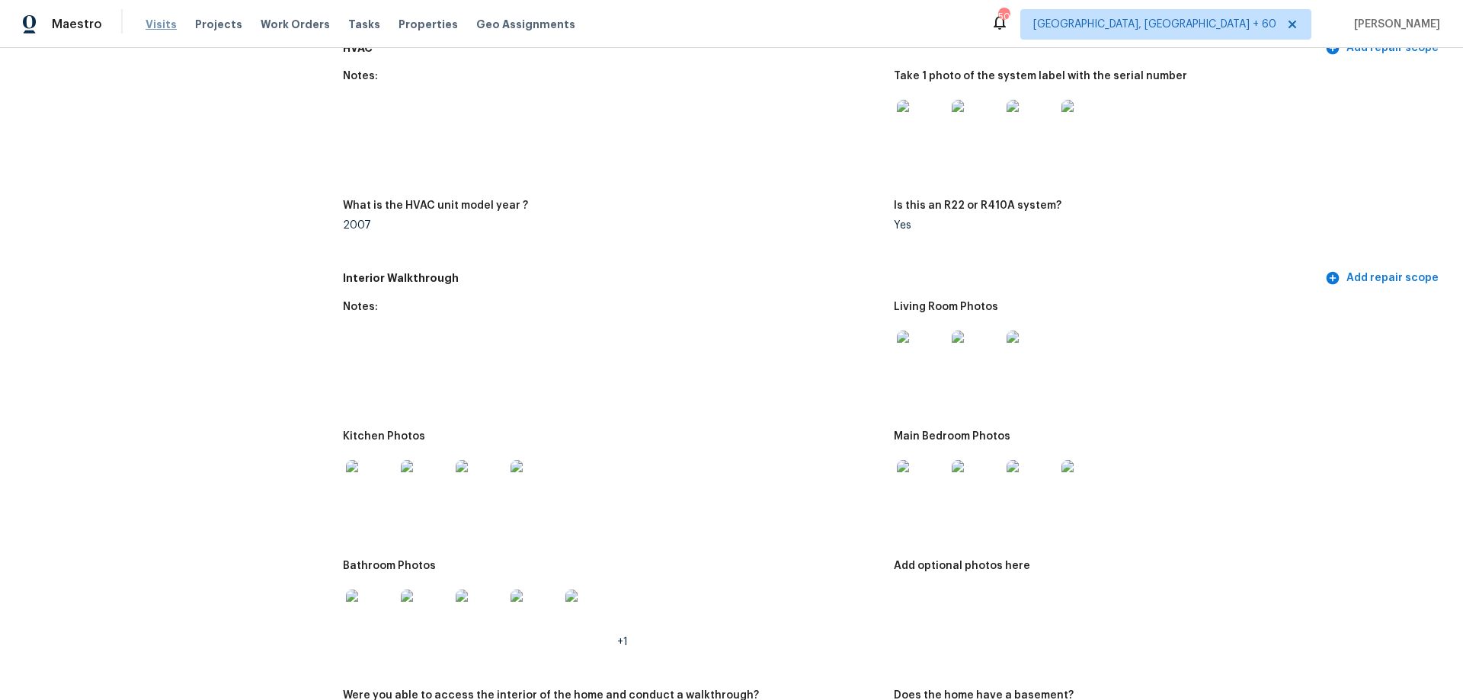
click at [164, 27] on span "Visits" at bounding box center [161, 24] width 31 height 15
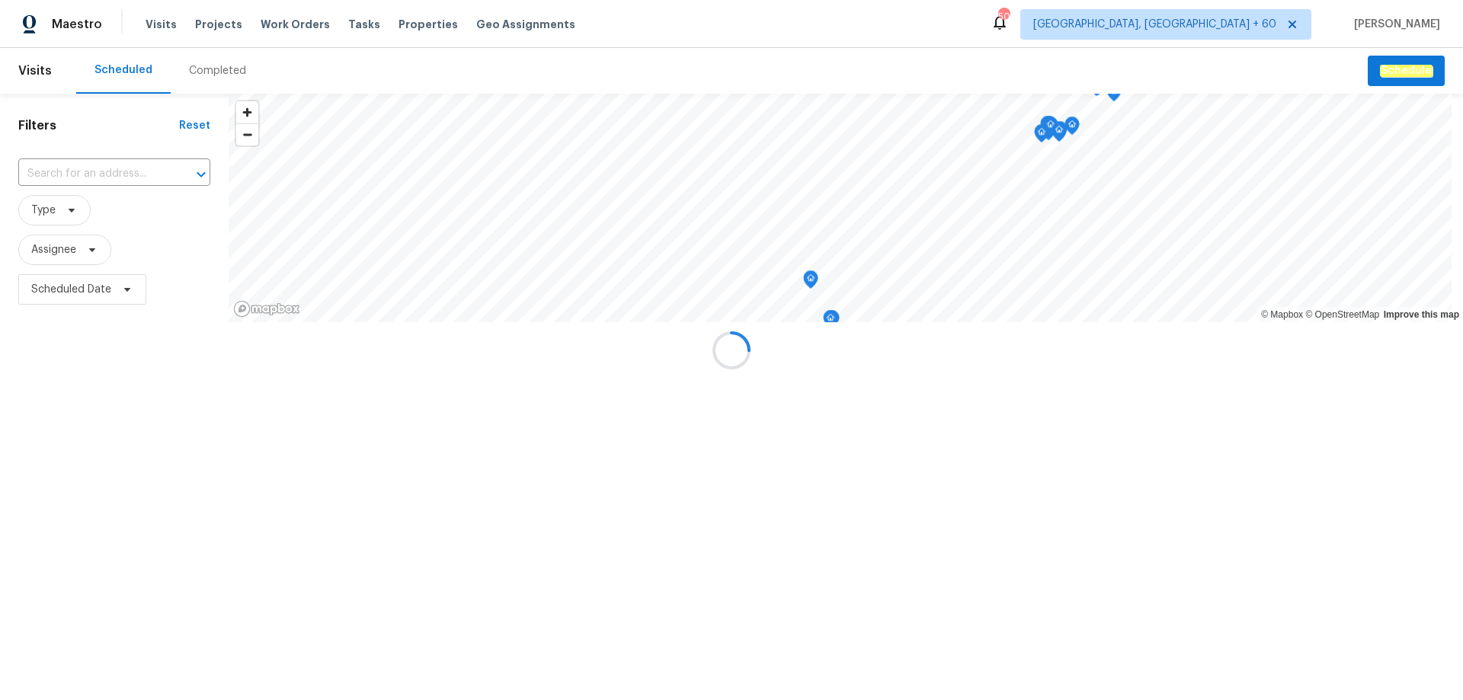
click at [213, 74] on div at bounding box center [731, 350] width 1463 height 700
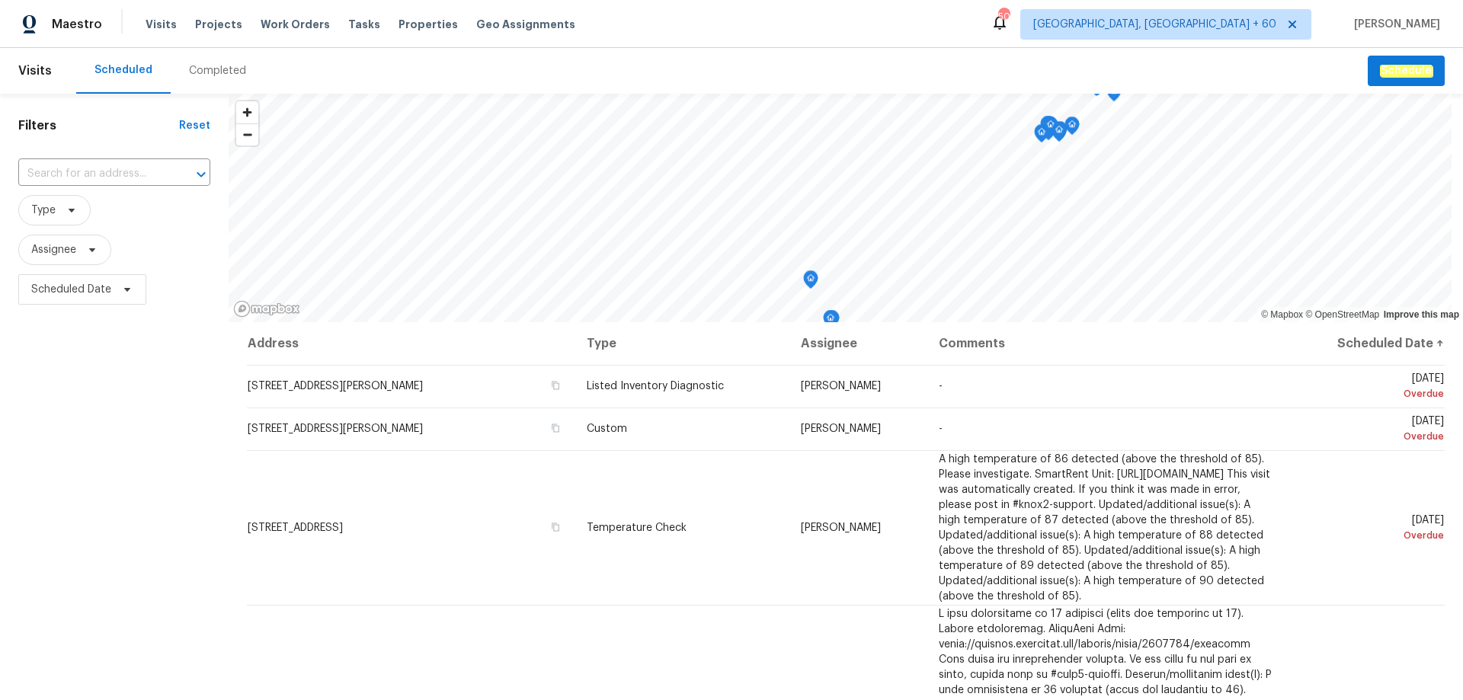
click at [210, 74] on div "Completed" at bounding box center [217, 70] width 57 height 15
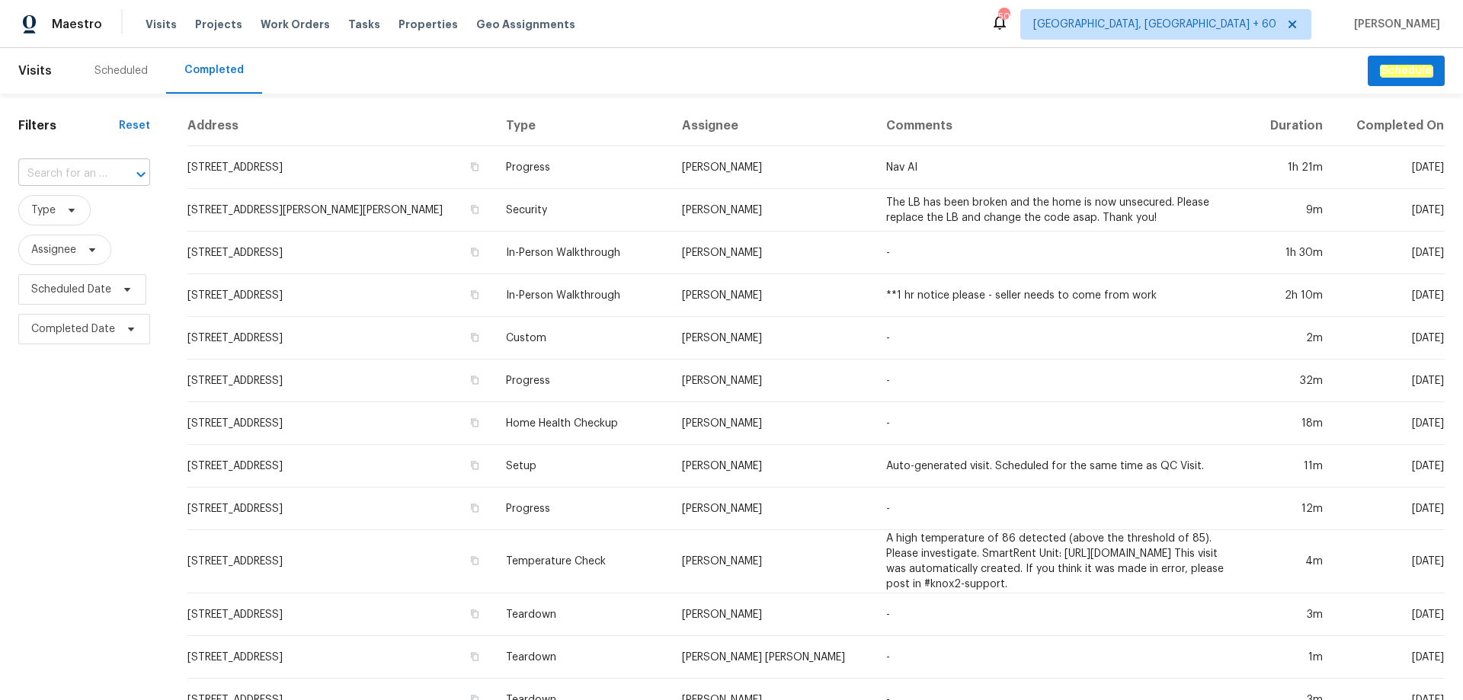
click at [70, 175] on input "text" at bounding box center [62, 174] width 89 height 24
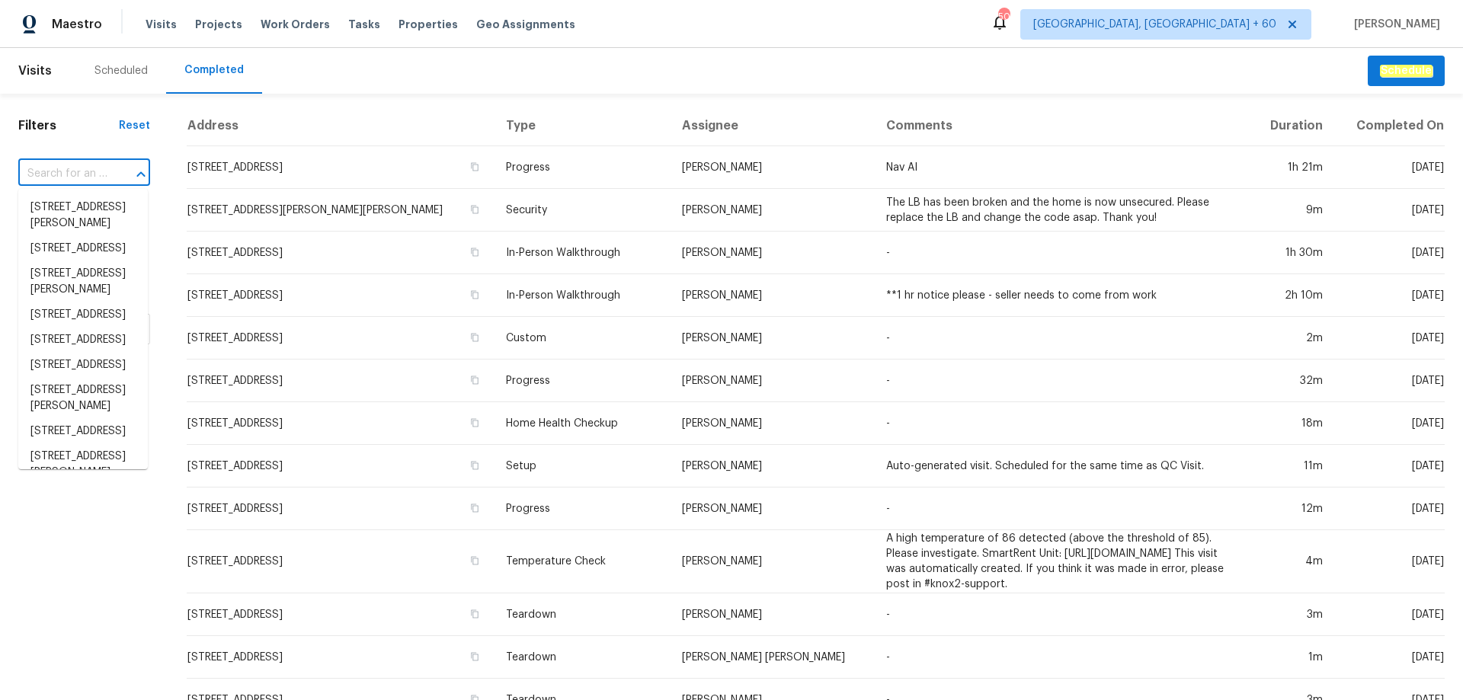
paste input "[STREET_ADDRESS]"
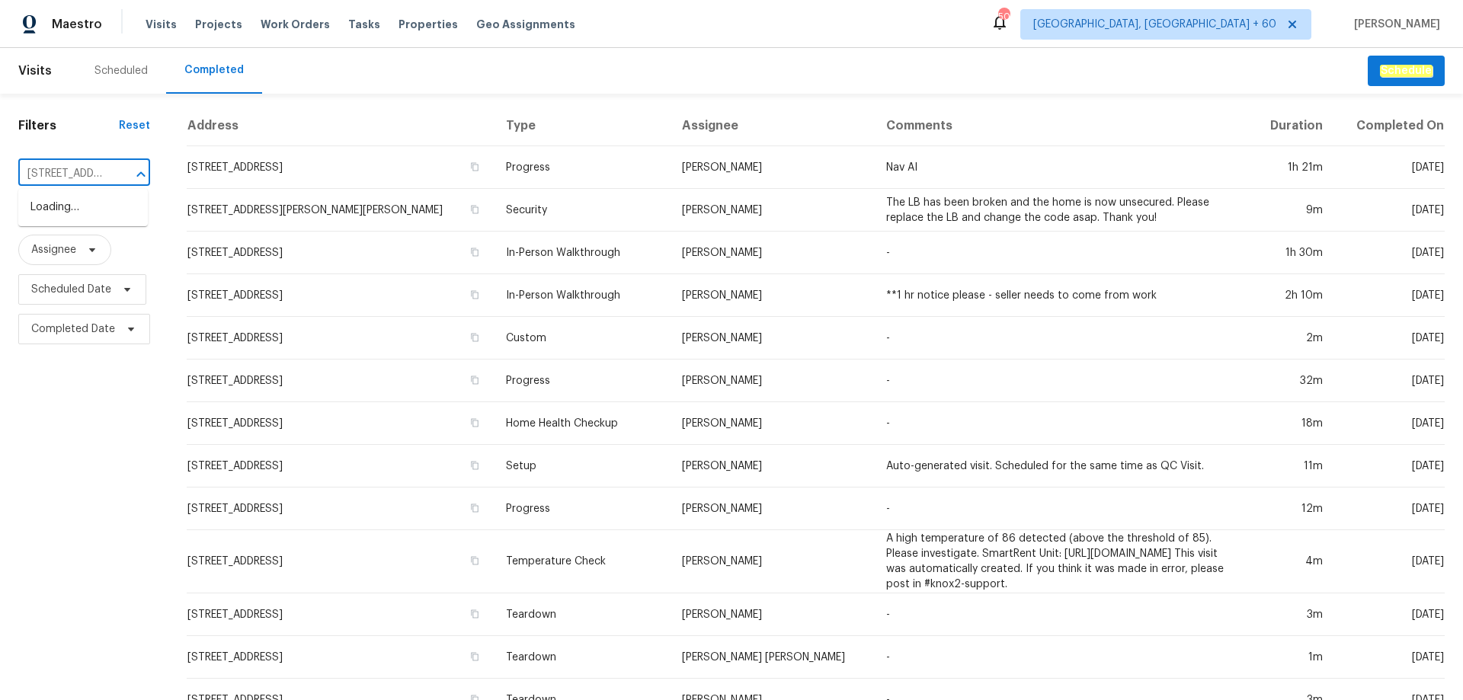
scroll to position [0, 110]
type input "[STREET_ADDRESS]"
click at [88, 220] on li "[STREET_ADDRESS]" at bounding box center [83, 207] width 130 height 25
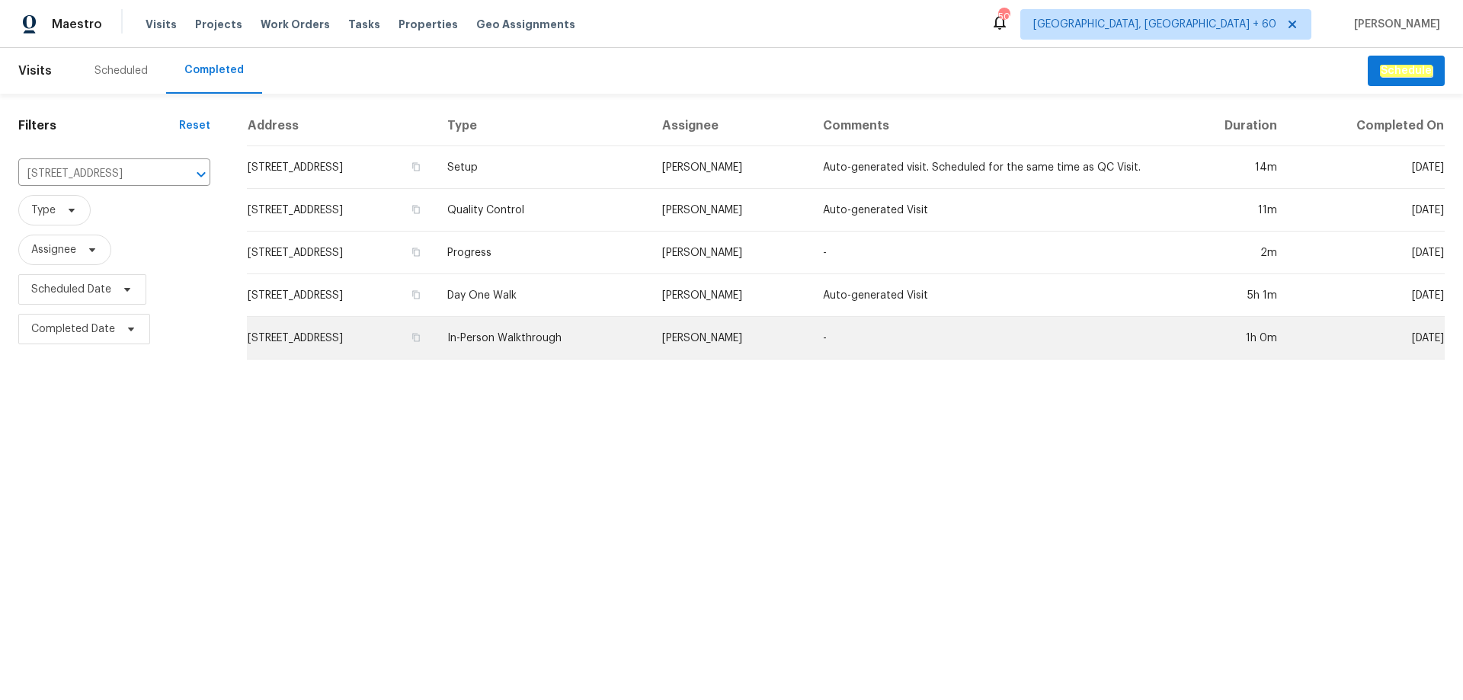
click at [588, 343] on td "In-Person Walkthrough" at bounding box center [542, 338] width 214 height 43
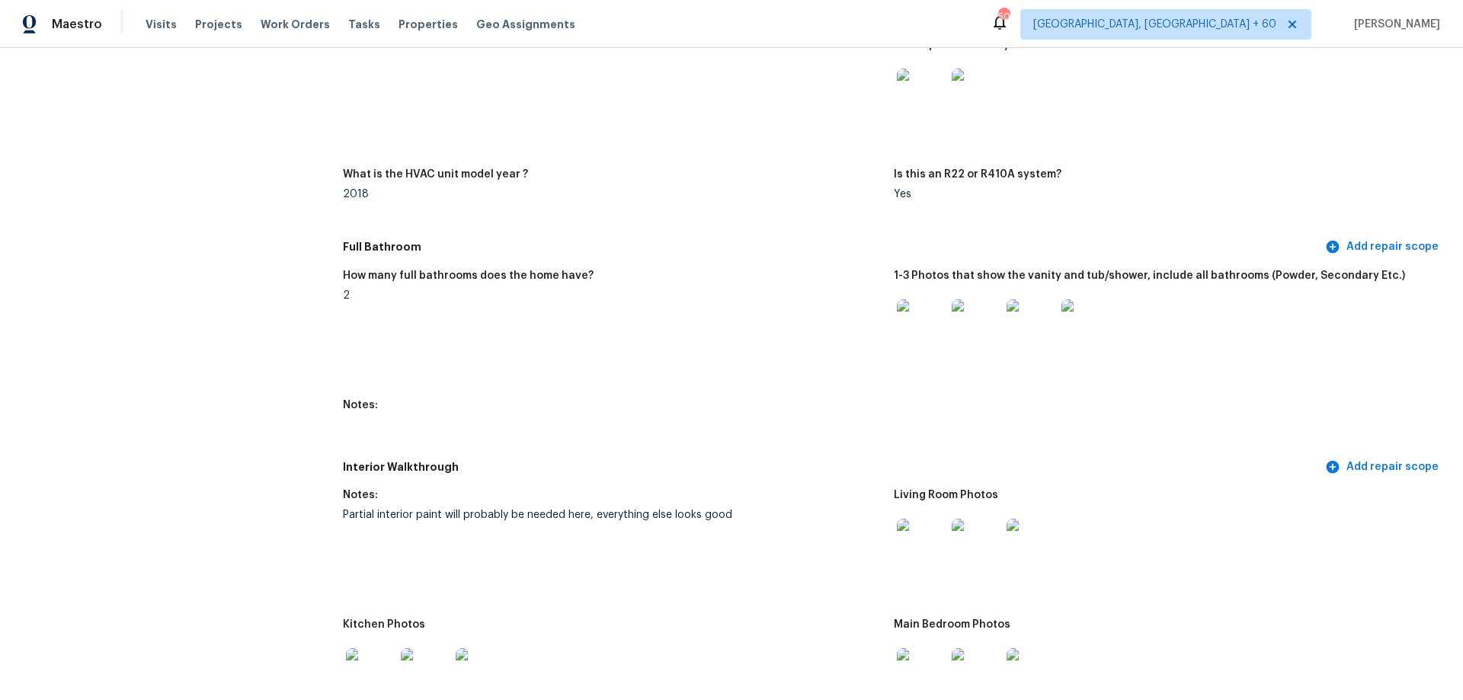
scroll to position [1524, 0]
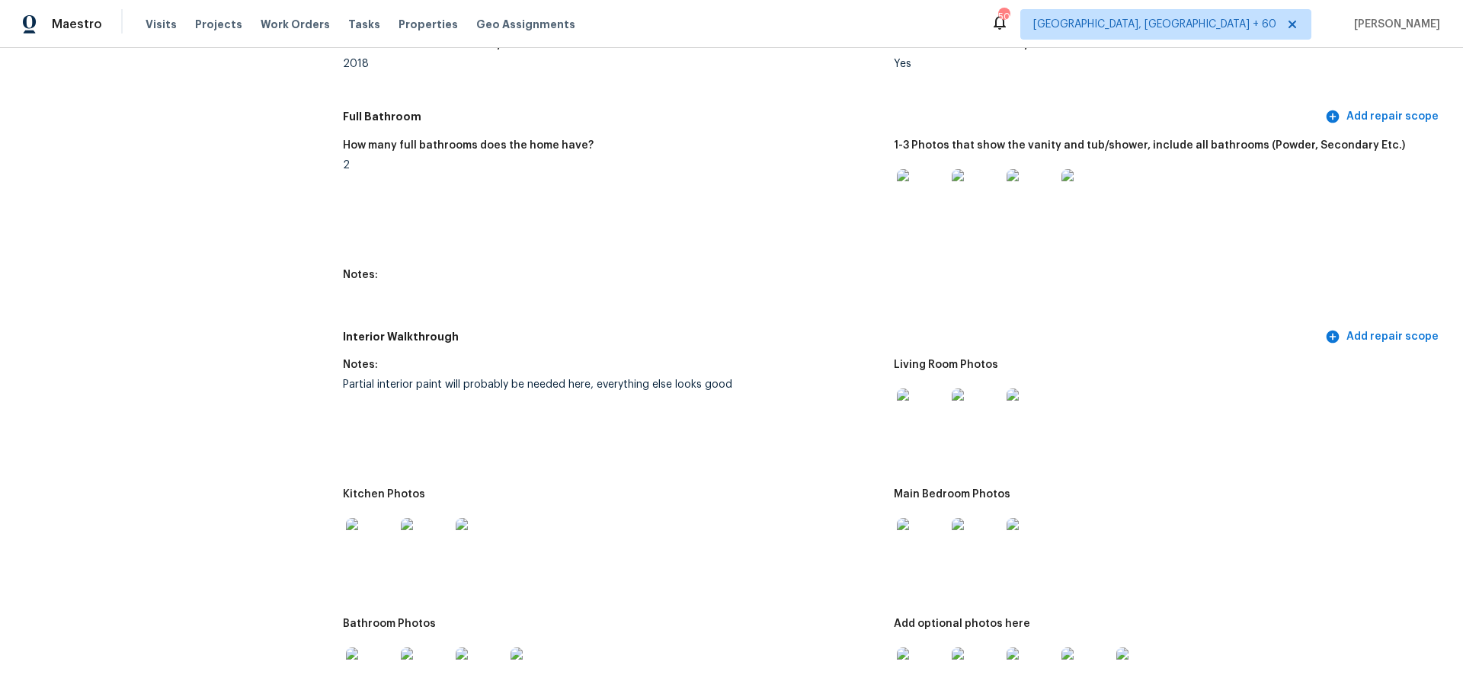
click at [925, 397] on img at bounding box center [921, 413] width 49 height 49
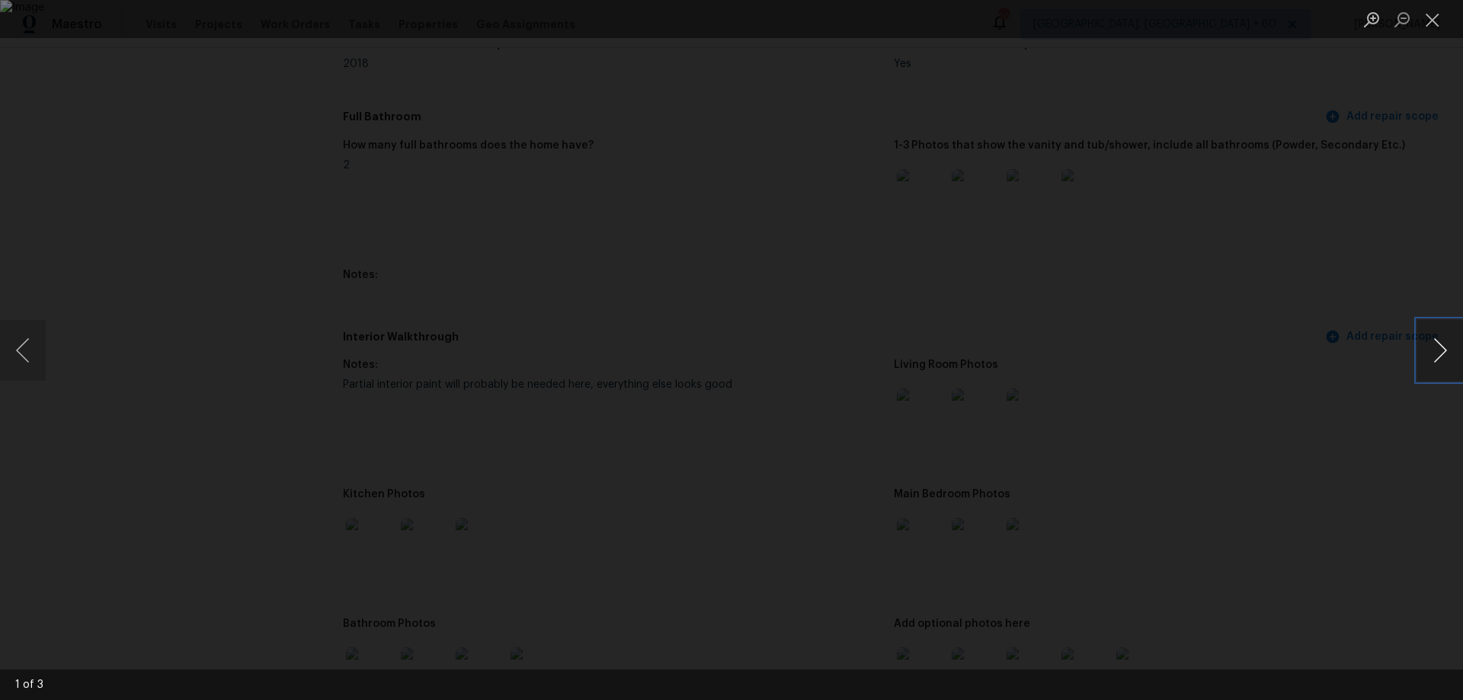
click at [1429, 355] on button "Next image" at bounding box center [1440, 350] width 46 height 61
click at [1426, 20] on button "Close lightbox" at bounding box center [1432, 19] width 30 height 27
